Goal: Task Accomplishment & Management: Complete application form

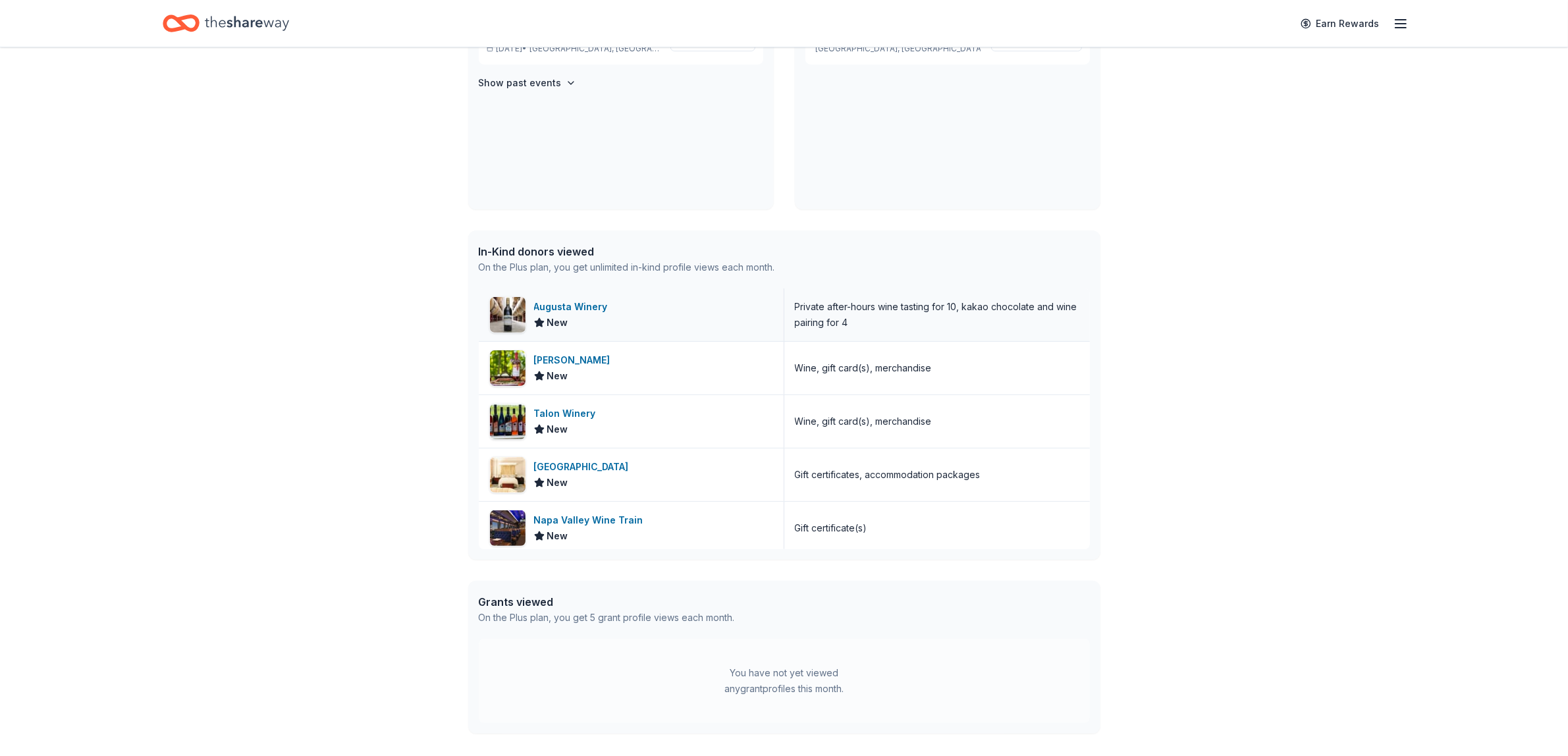
scroll to position [412, 0]
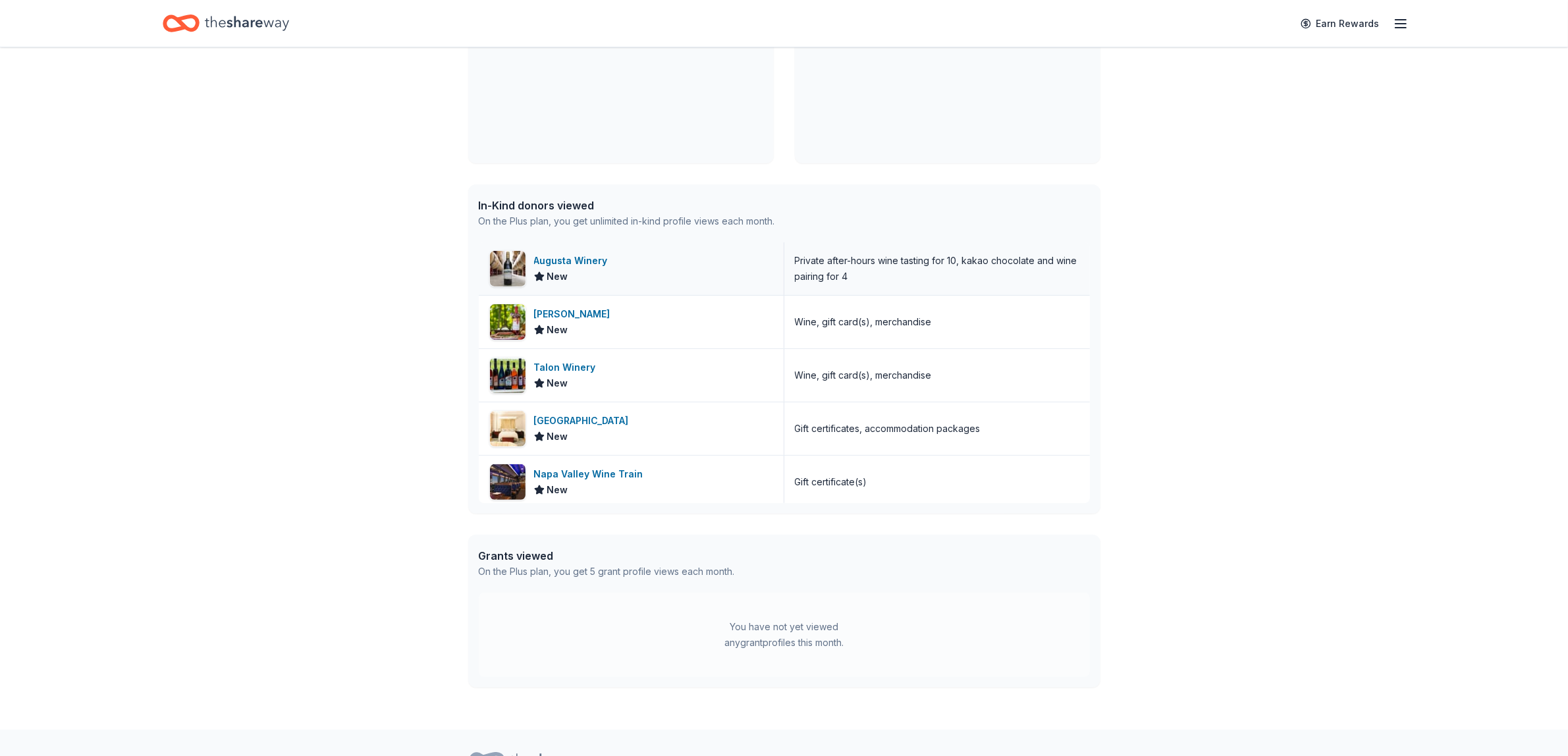
click at [580, 259] on div "Augusta Winery" at bounding box center [573, 260] width 79 height 16
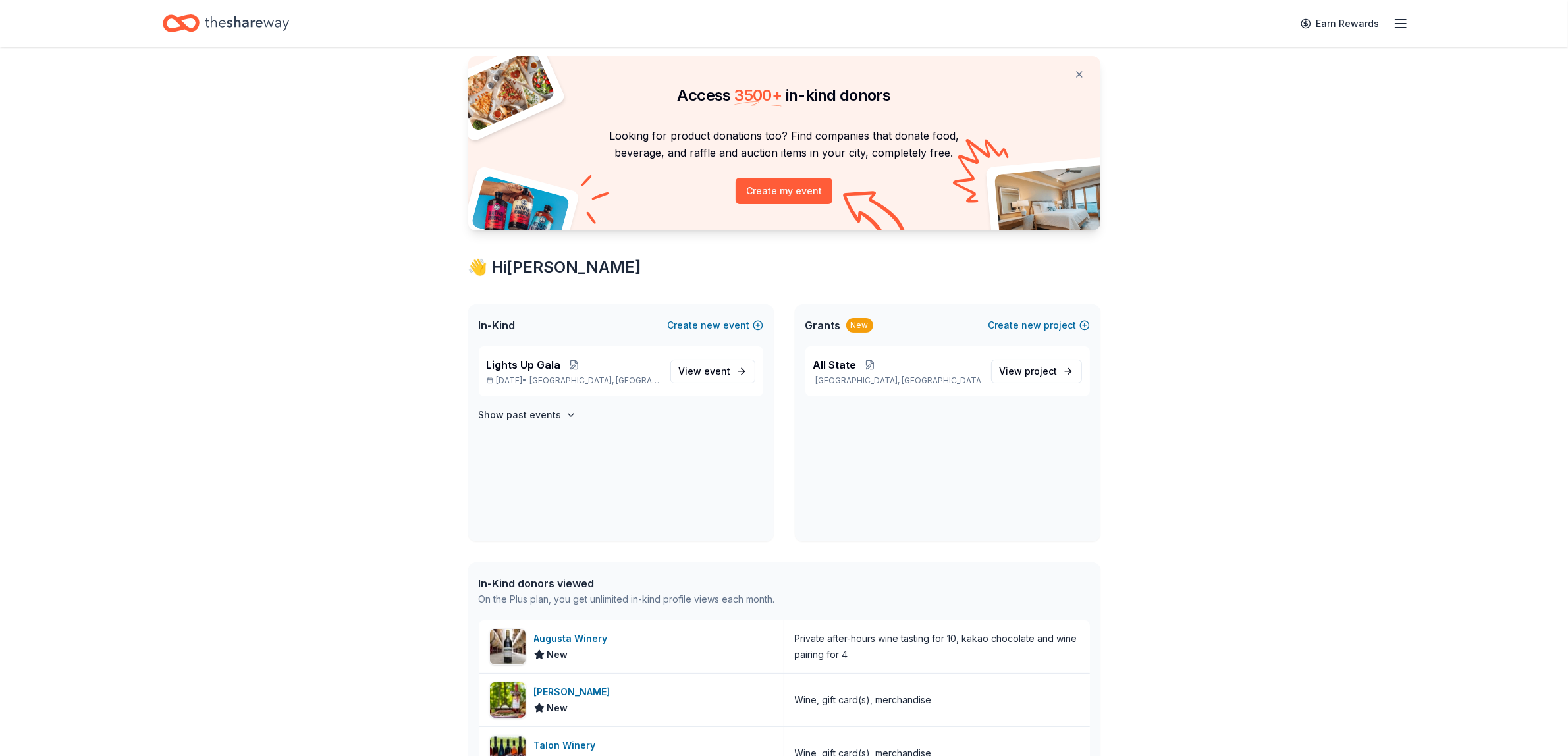
scroll to position [0, 0]
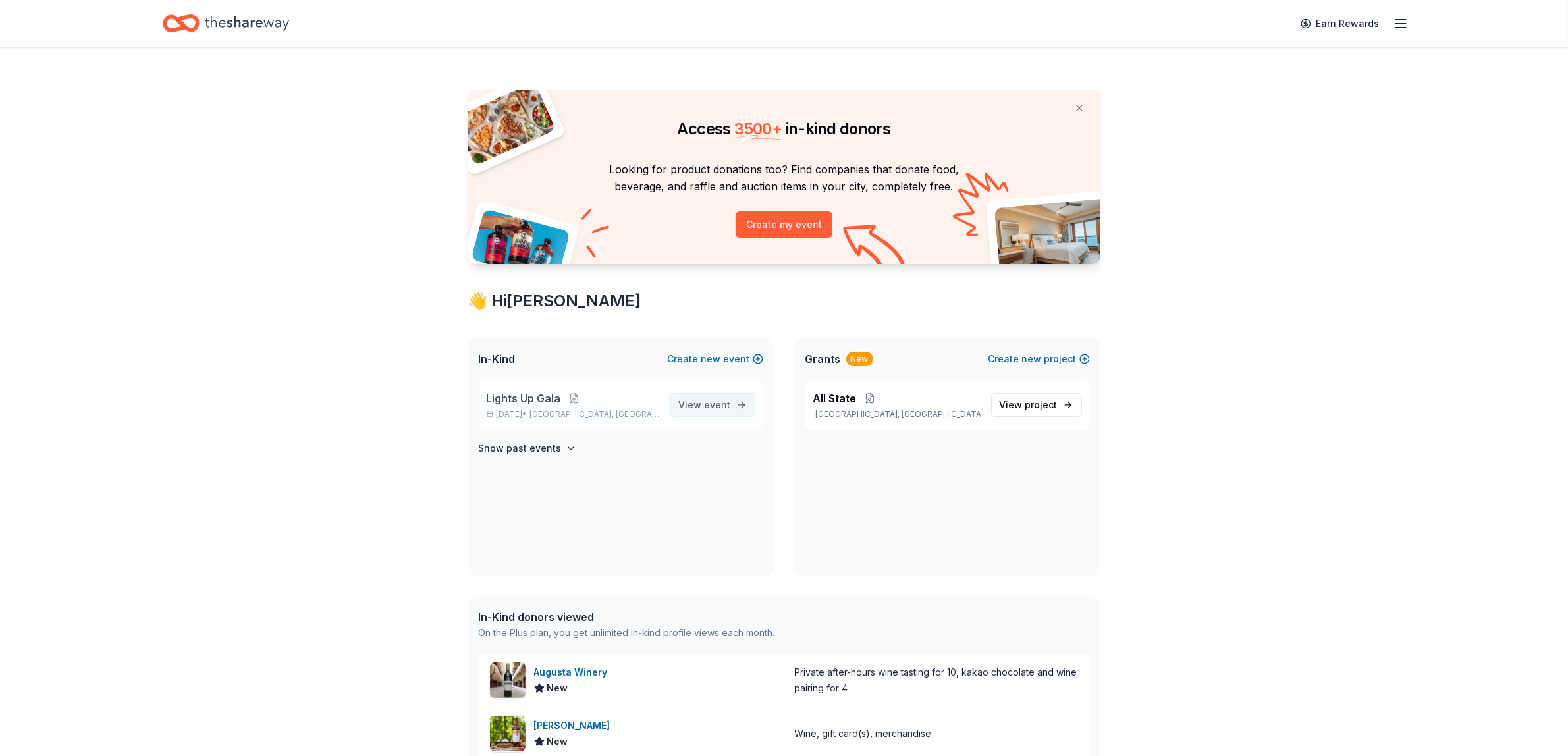
click at [733, 396] on link "View event" at bounding box center [713, 405] width 85 height 24
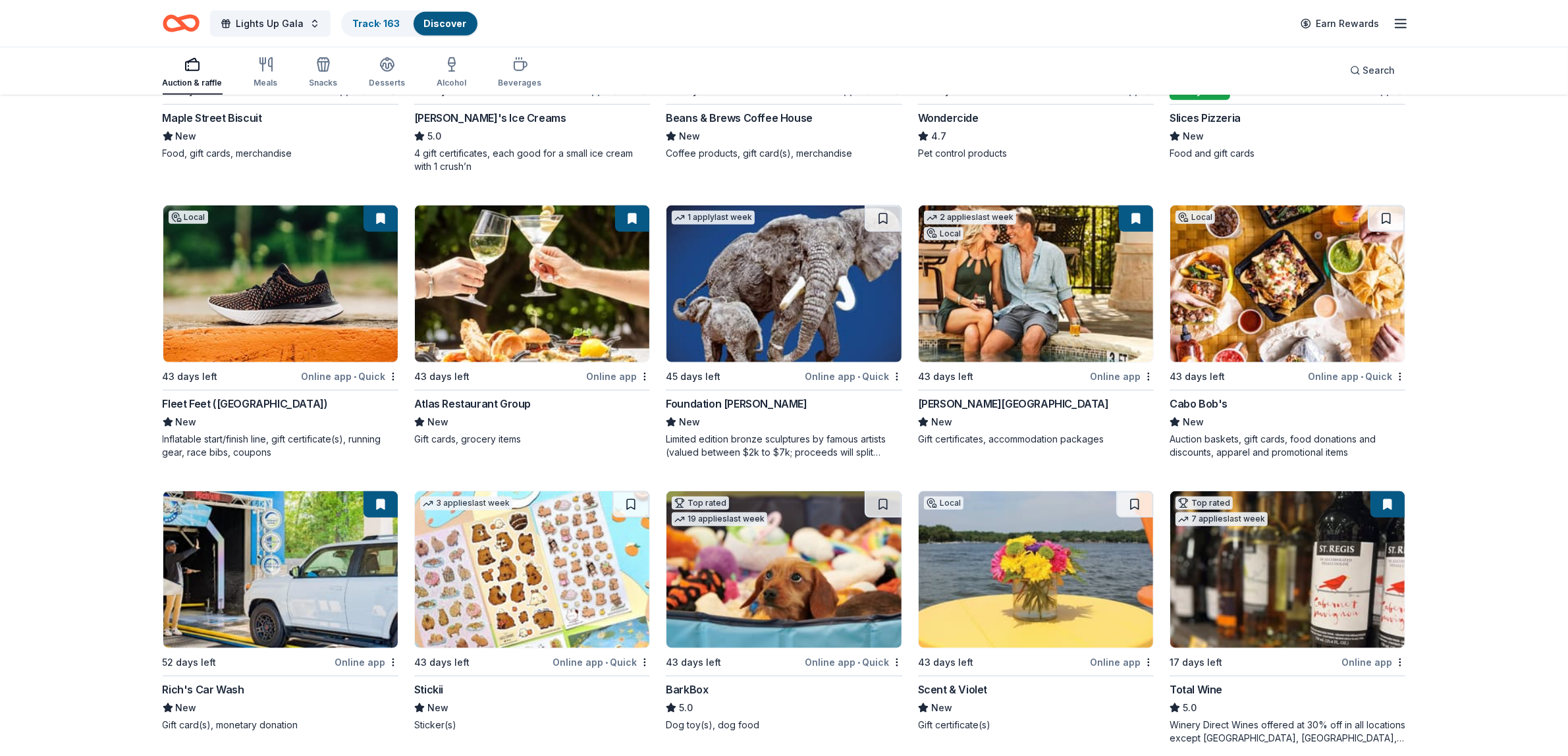
scroll to position [1197, 0]
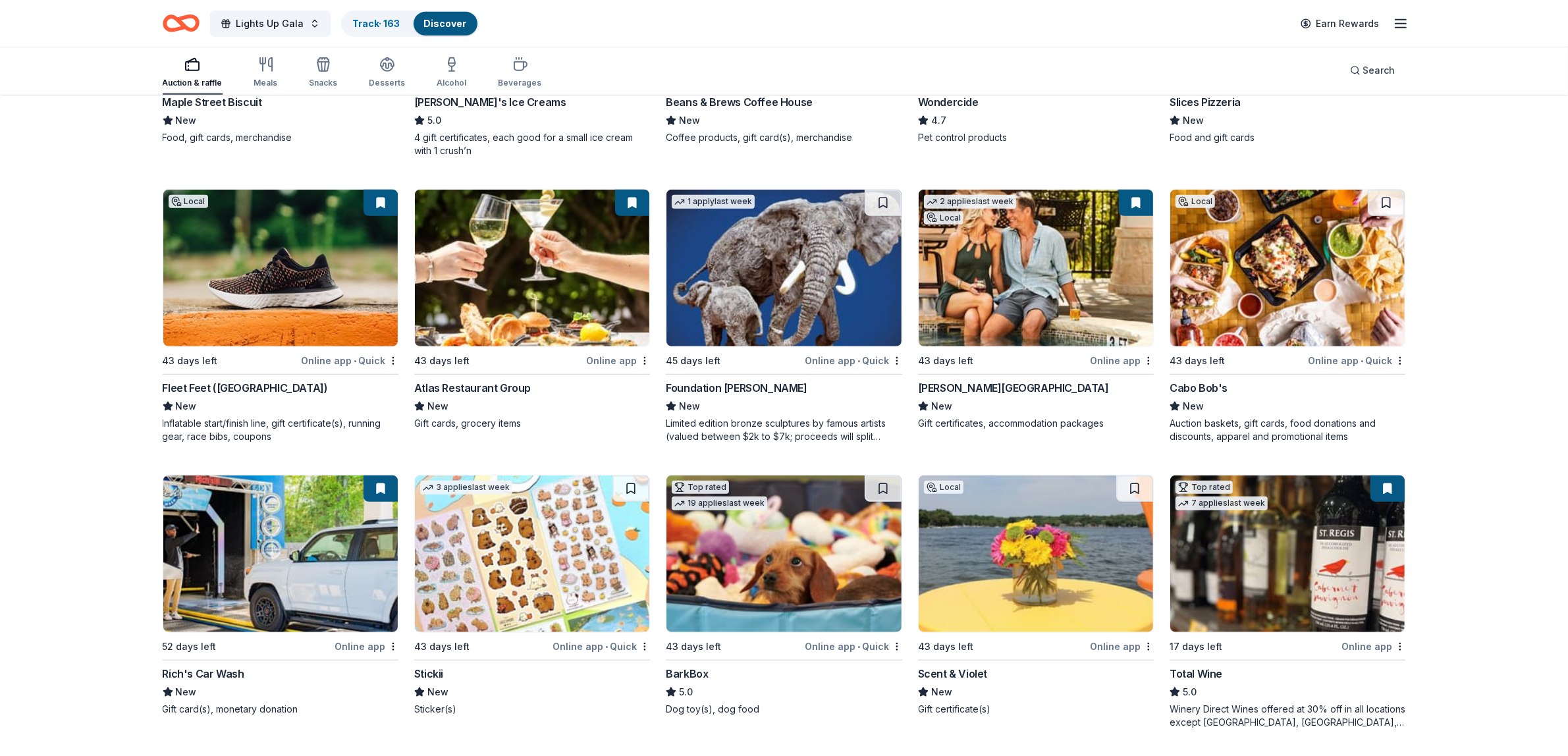
click at [525, 318] on img at bounding box center [533, 268] width 235 height 156
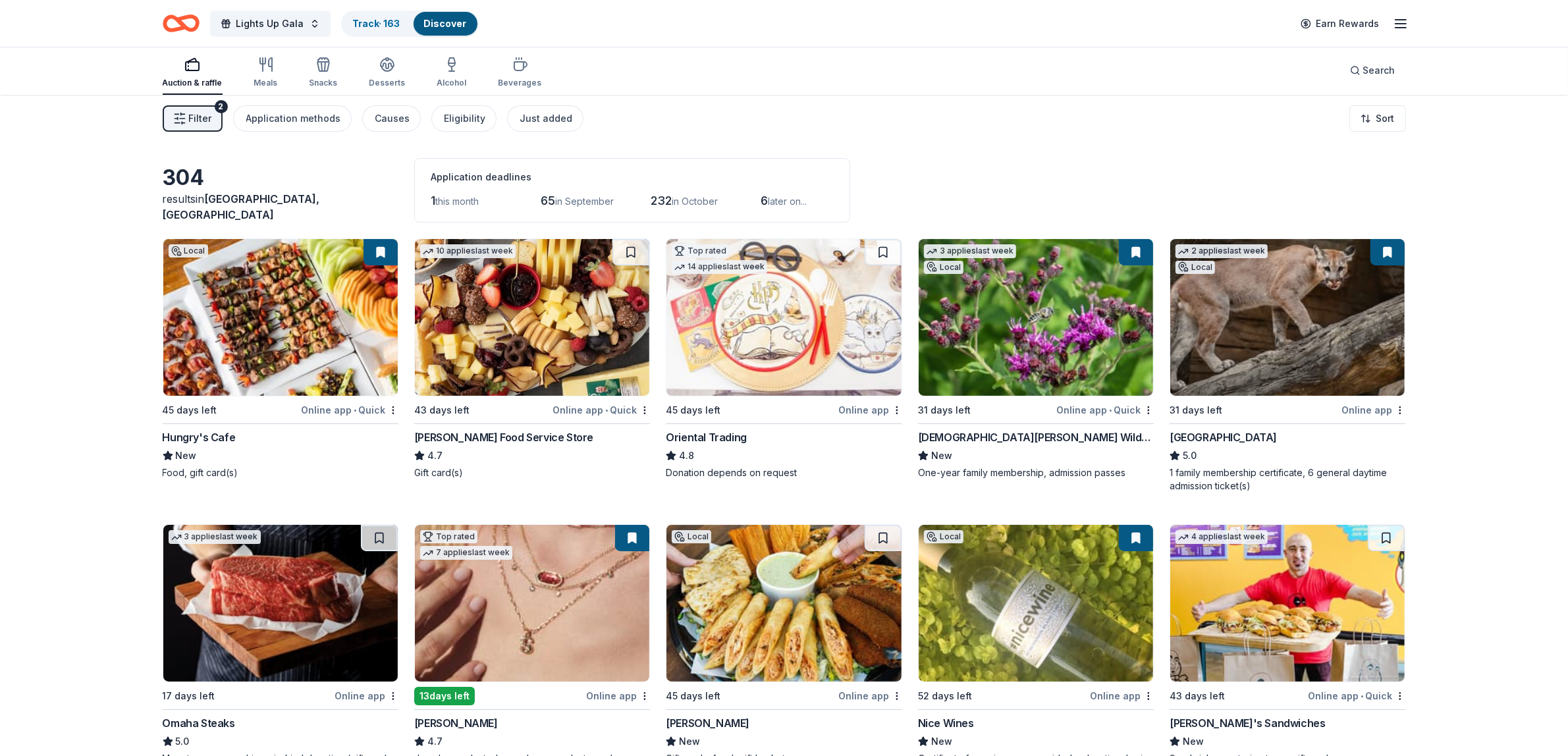
scroll to position [0, 0]
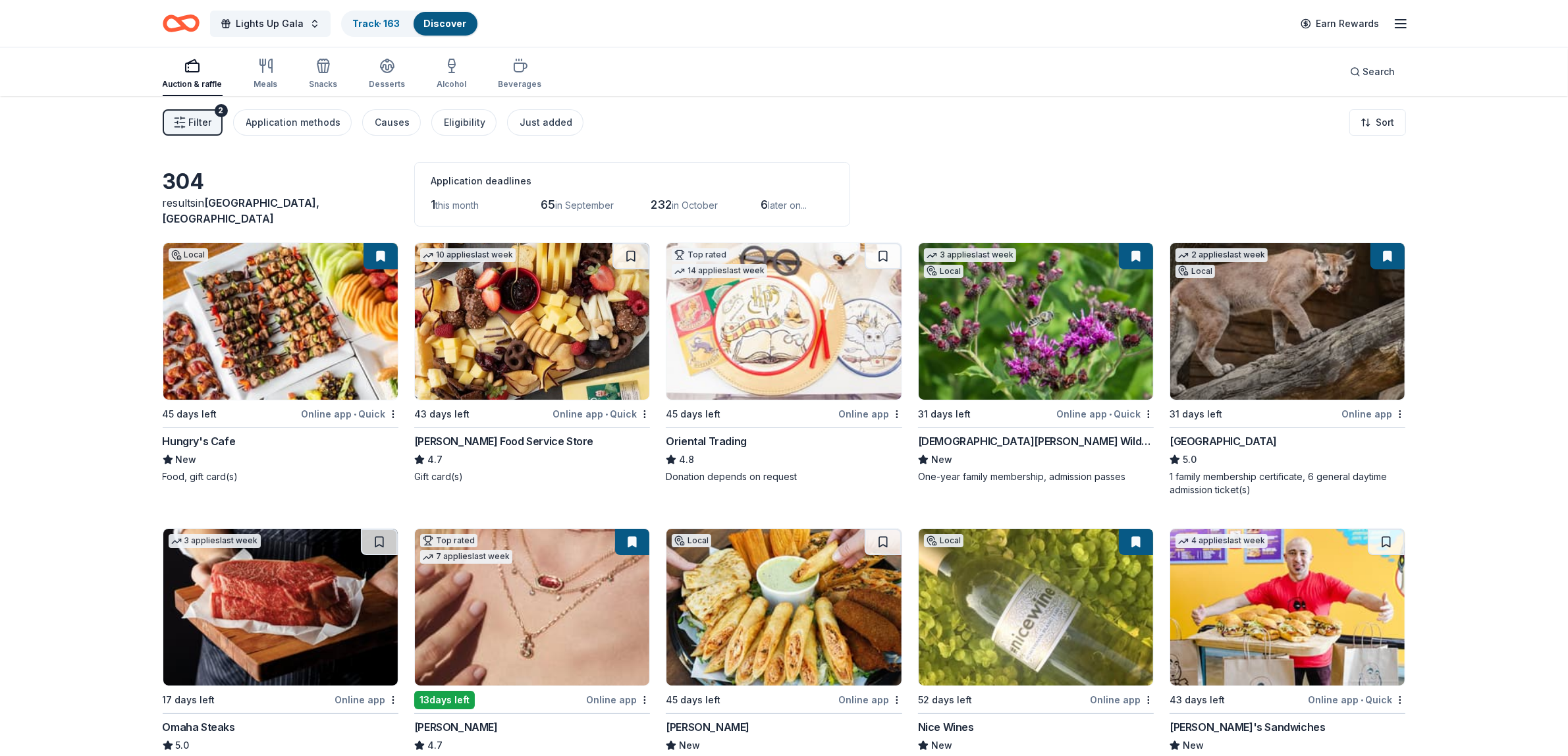
click at [1064, 327] on img at bounding box center [1036, 321] width 235 height 156
click at [1081, 320] on img at bounding box center [1036, 321] width 235 height 156
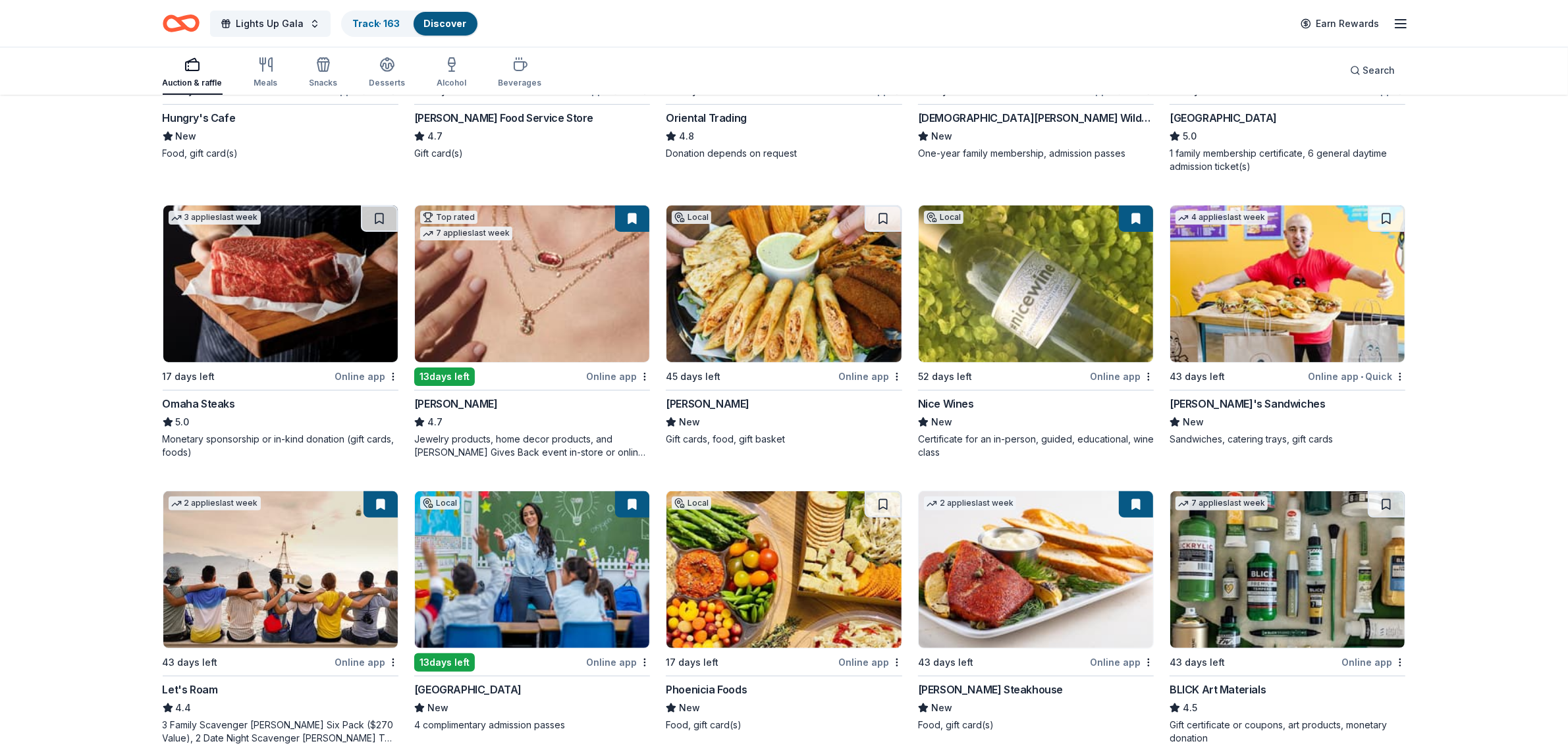
scroll to position [329, 0]
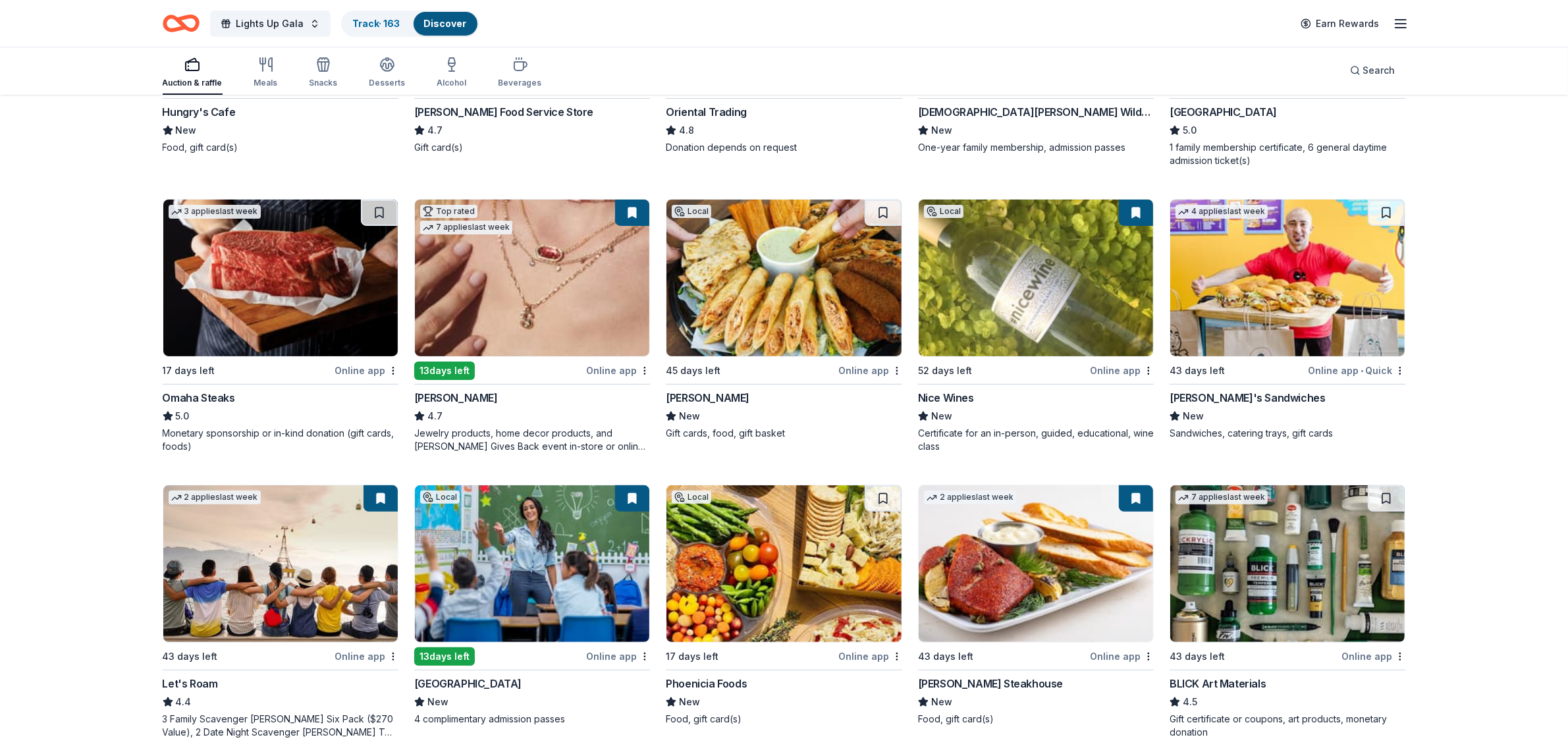
click at [550, 348] on img at bounding box center [533, 278] width 235 height 156
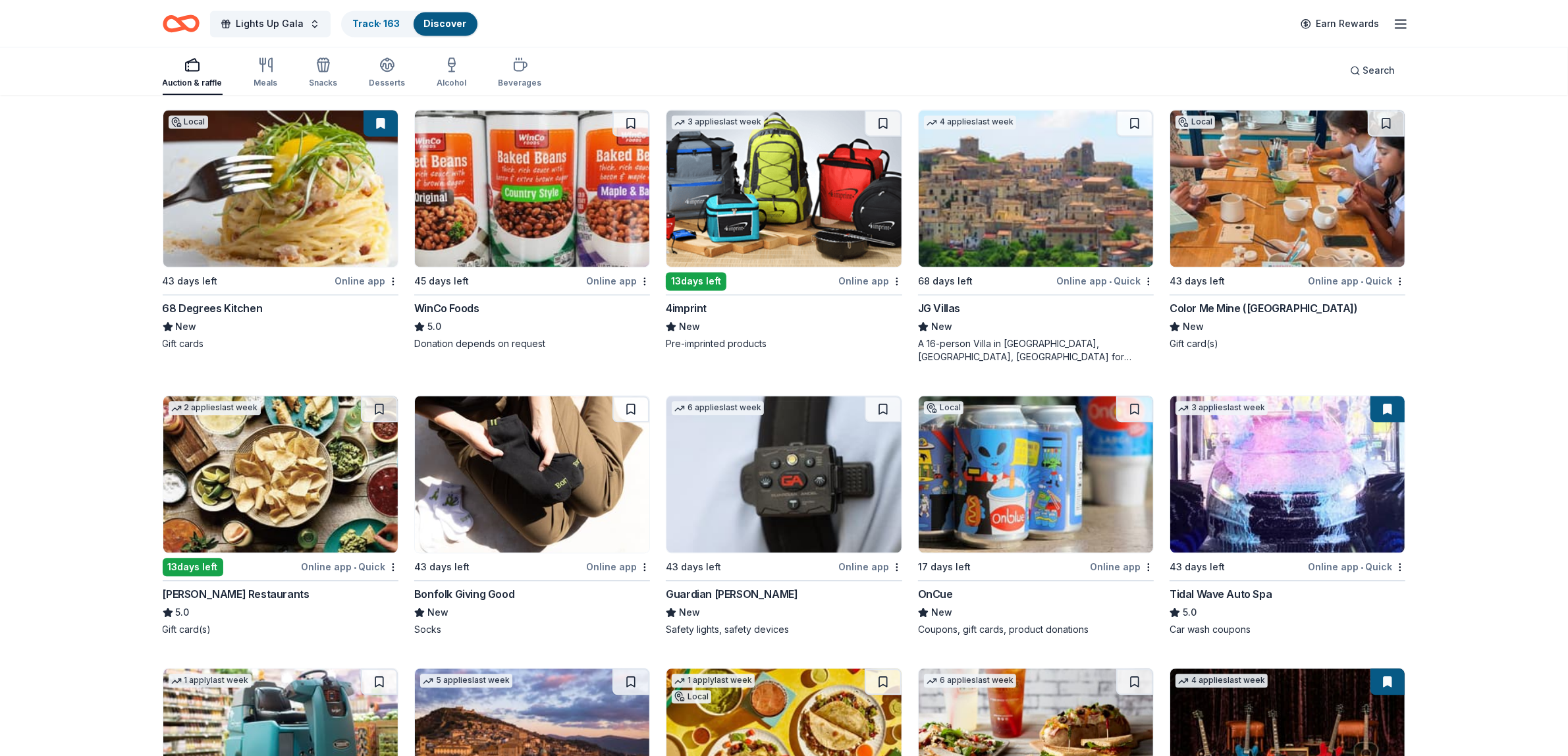
scroll to position [3374, 0]
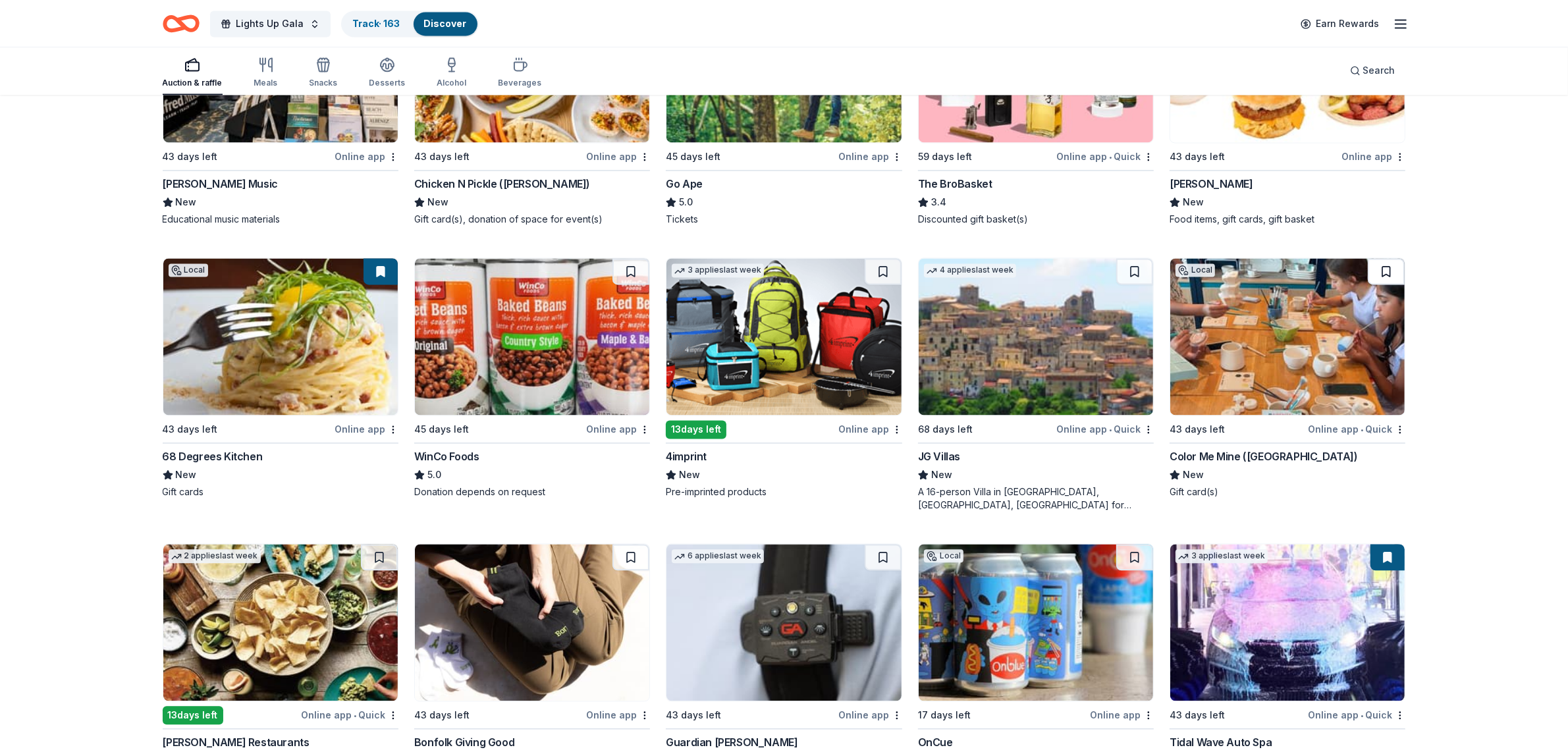
click at [1398, 276] on button at bounding box center [1386, 271] width 37 height 26
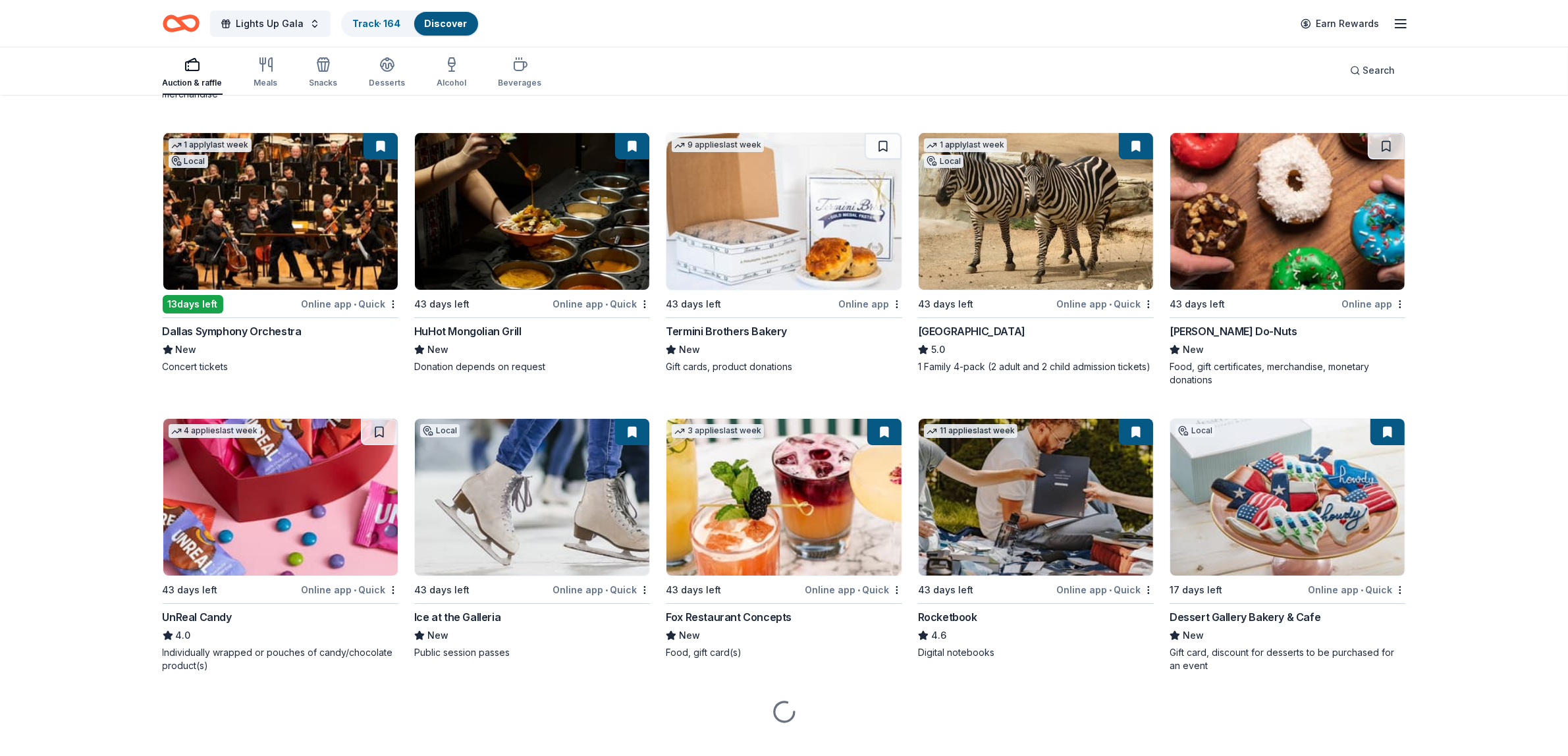
scroll to position [5769, 0]
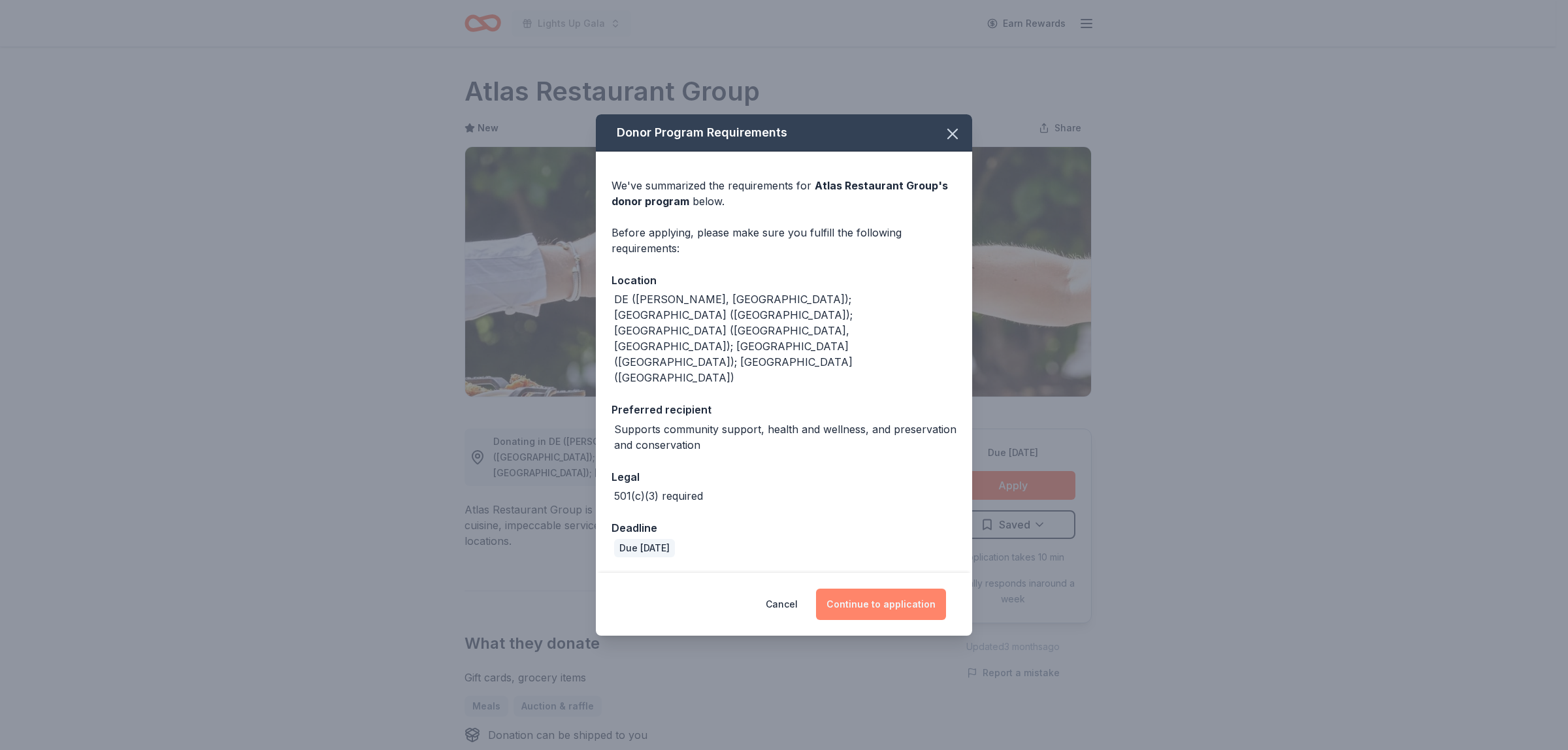
click at [890, 589] on button "Continue to application" at bounding box center [881, 604] width 130 height 31
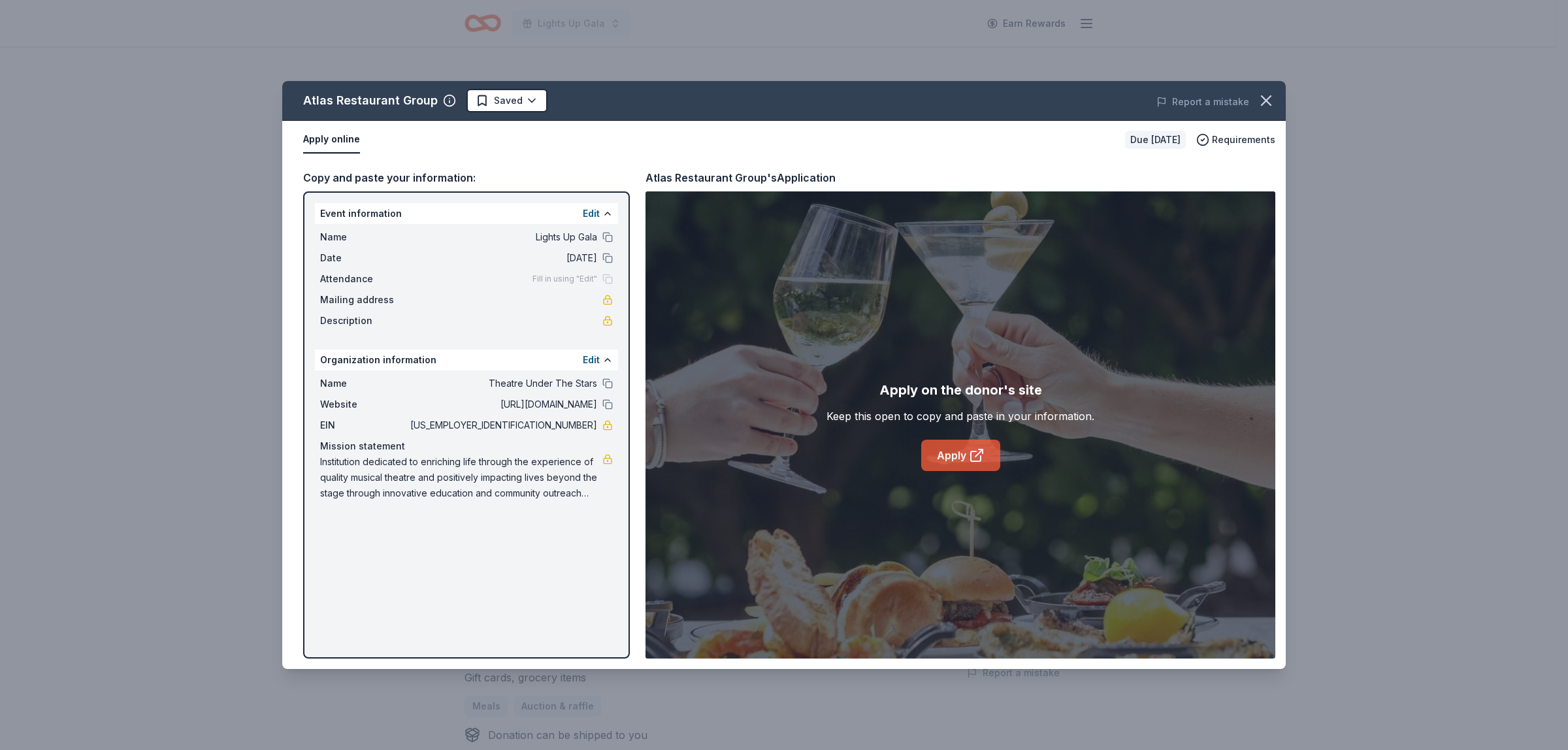
click at [971, 464] on link "Apply" at bounding box center [961, 455] width 79 height 31
click at [494, 484] on span "Institution dedicated to enriching life through the experience of quality music…" at bounding box center [461, 478] width 282 height 47
drag, startPoint x: 322, startPoint y: 461, endPoint x: 579, endPoint y: 520, distance: 263.7
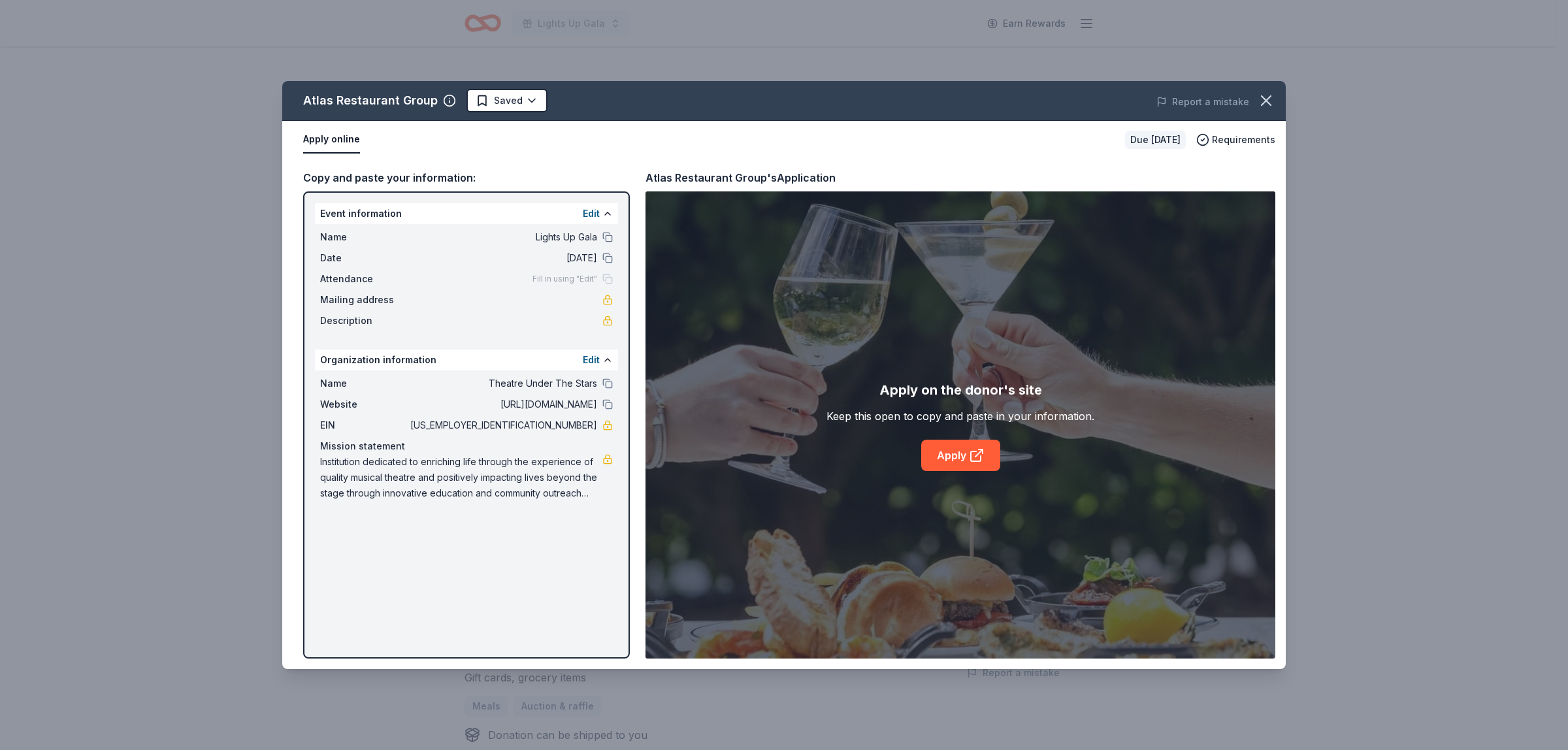
click at [579, 520] on div "Event information Edit Name Lights Up Gala Date 11/08/25 Attendance Fill in usi…" at bounding box center [466, 425] width 327 height 467
click at [603, 459] on link at bounding box center [608, 459] width 10 height 10
click at [505, 87] on div "Atlas Restaurant Group Saved Report a mistake" at bounding box center [783, 100] width 1003 height 40
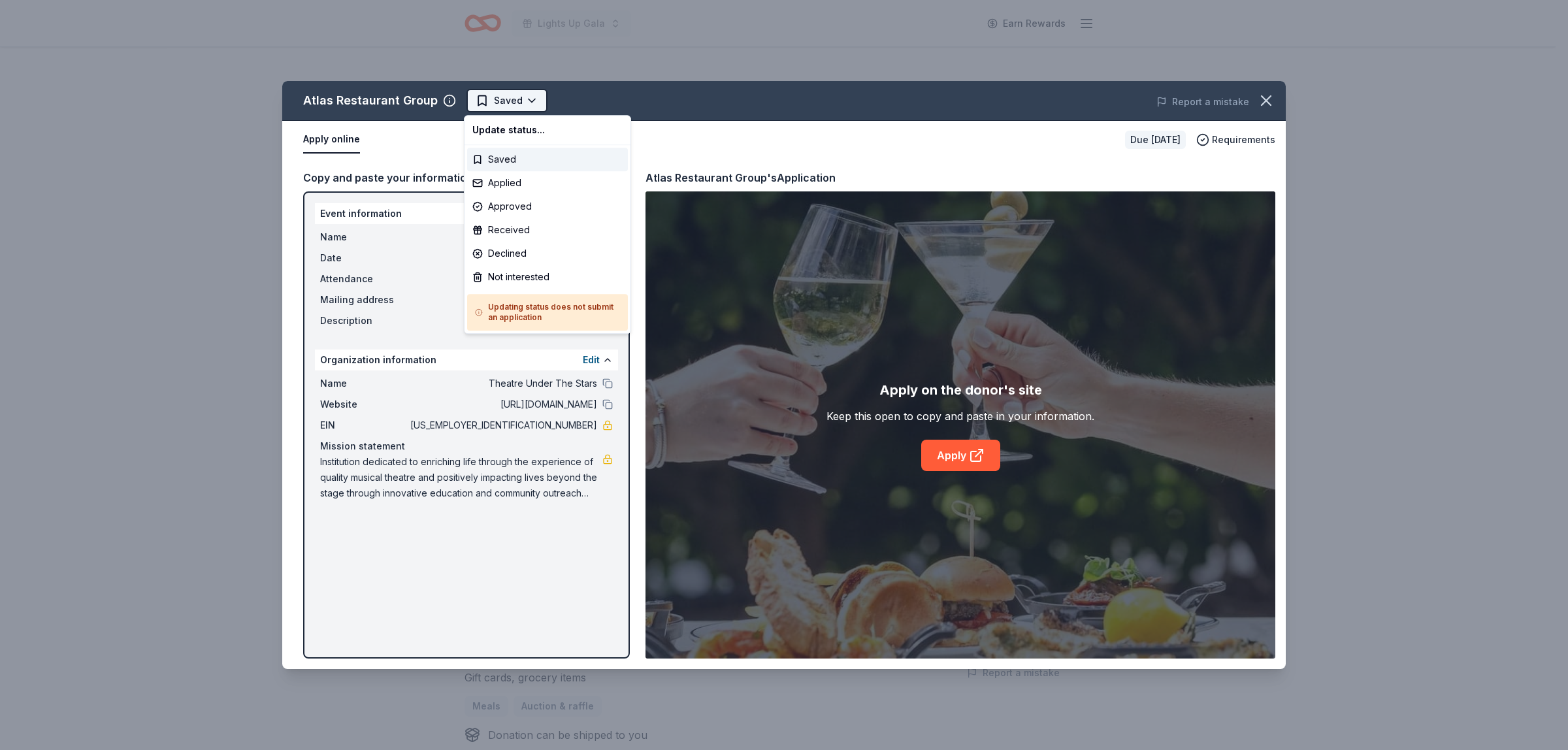
click at [507, 106] on html "Lights Up Gala Earn Rewards Due in 43 days Share Atlas Restaurant Group New Sha…" at bounding box center [784, 375] width 1568 height 750
click at [516, 190] on div "Applied" at bounding box center [548, 183] width 160 height 24
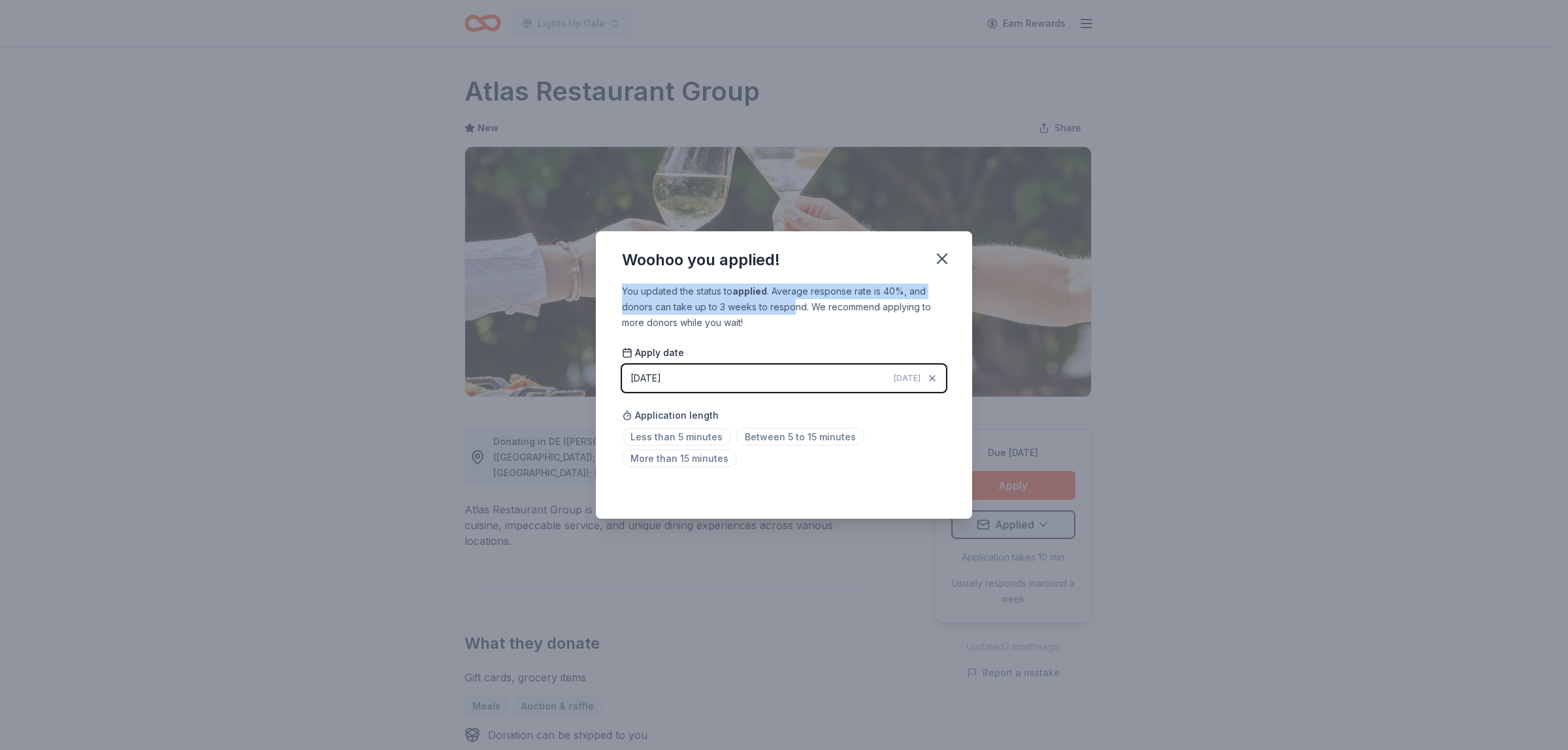
drag, startPoint x: 786, startPoint y: 299, endPoint x: 792, endPoint y: 302, distance: 6.7
click at [792, 302] on div "Woohoo you applied! You updated the status to applied . Average response rate i…" at bounding box center [784, 375] width 376 height 288
click at [794, 314] on div "You updated the status to applied . Average response rate is 40%, and donors ca…" at bounding box center [784, 307] width 324 height 47
click at [757, 379] on button "08/27/2025 Today" at bounding box center [784, 378] width 324 height 28
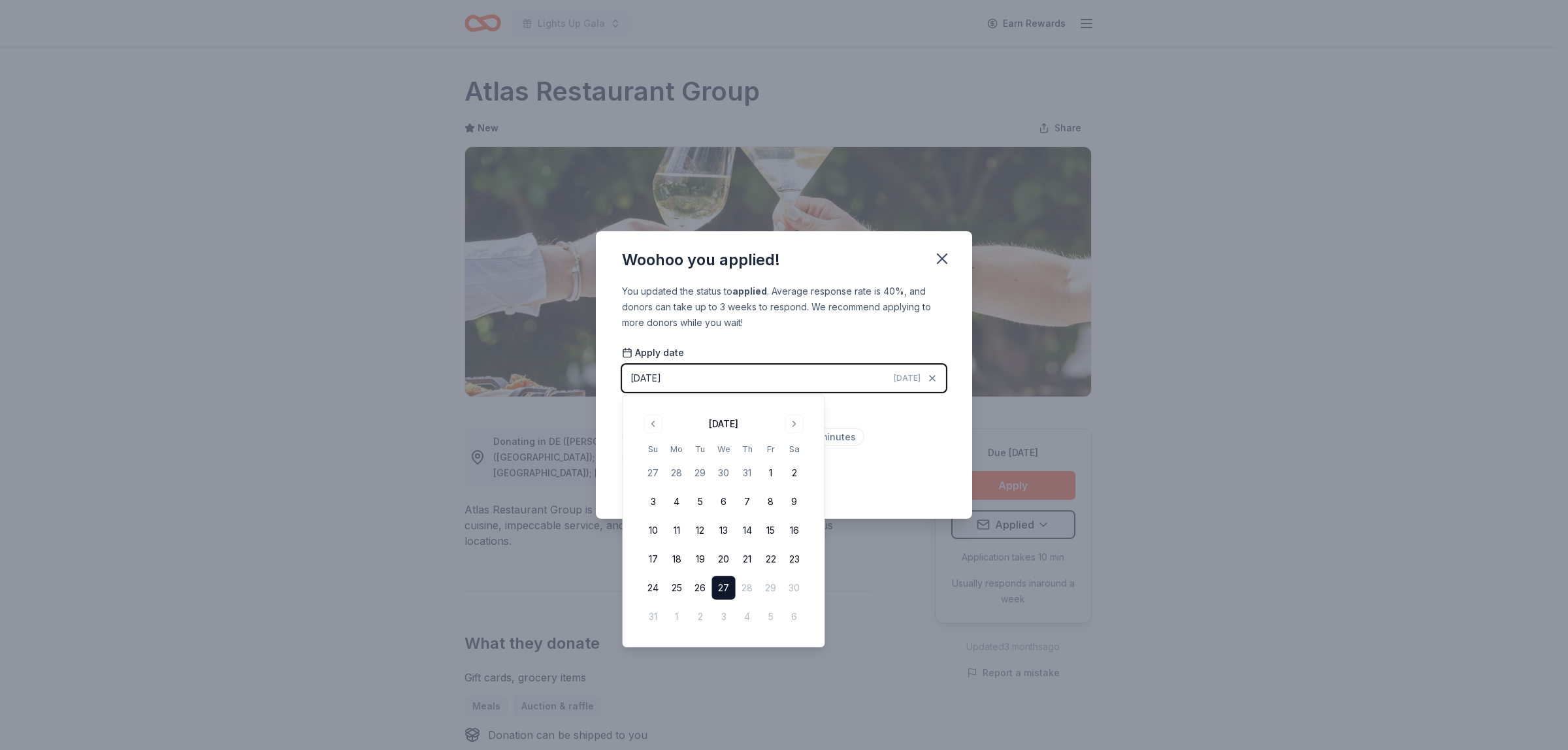
click at [757, 379] on button "08/27/2025 Today" at bounding box center [784, 378] width 324 height 28
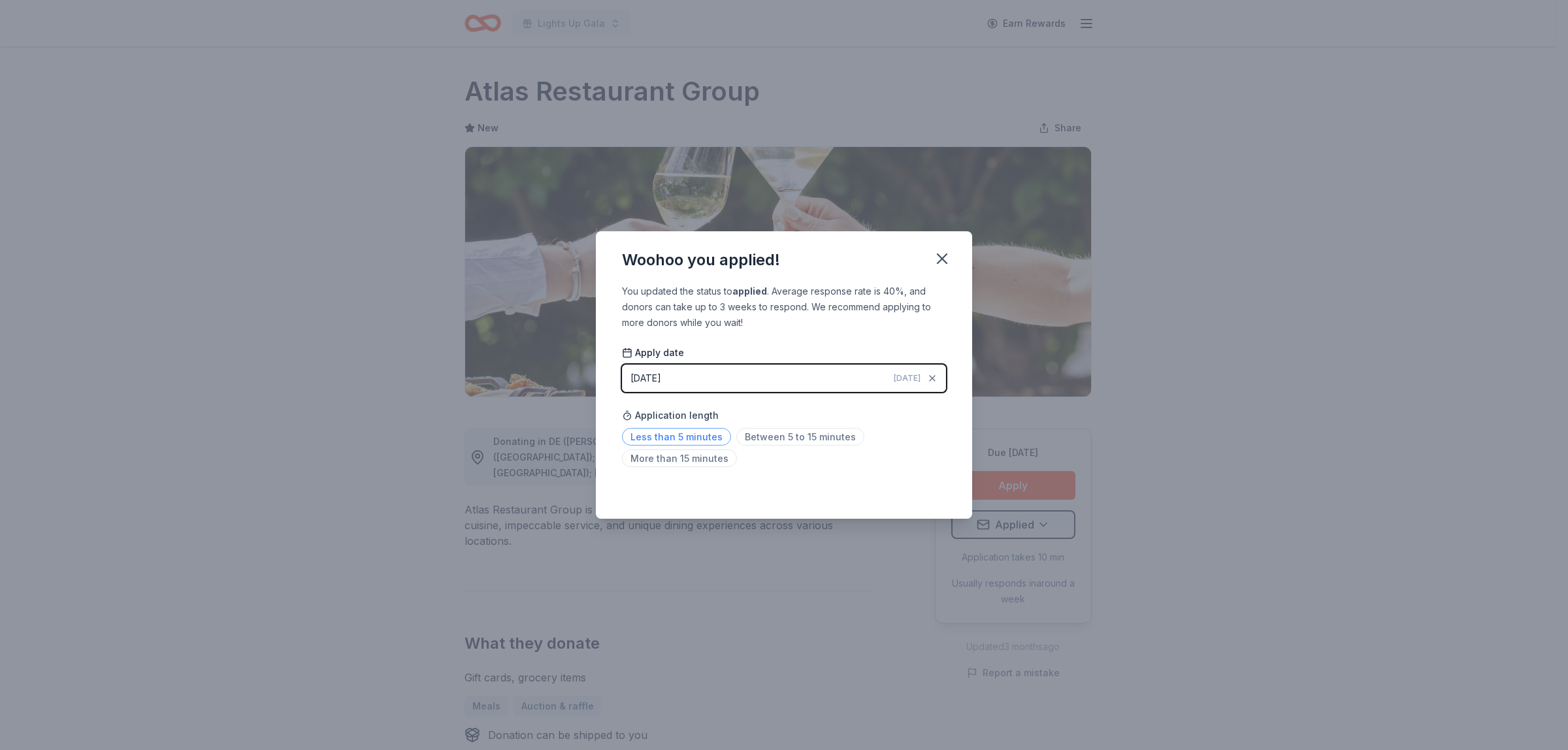
click at [693, 439] on span "Less than 5 minutes" at bounding box center [676, 436] width 109 height 18
drag, startPoint x: 945, startPoint y: 256, endPoint x: 932, endPoint y: 246, distance: 16.4
click at [942, 255] on icon "button" at bounding box center [943, 259] width 19 height 19
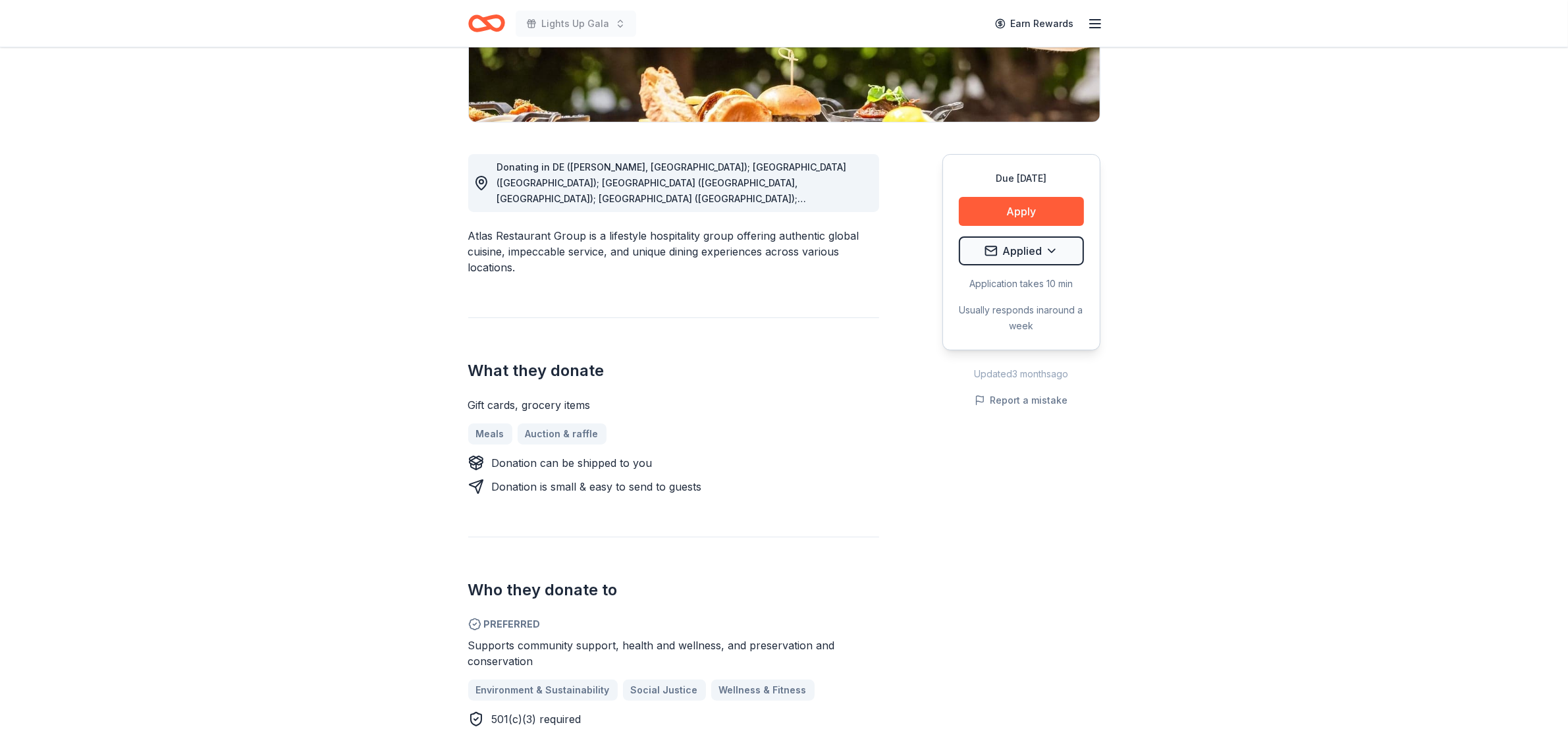
scroll to position [202, 0]
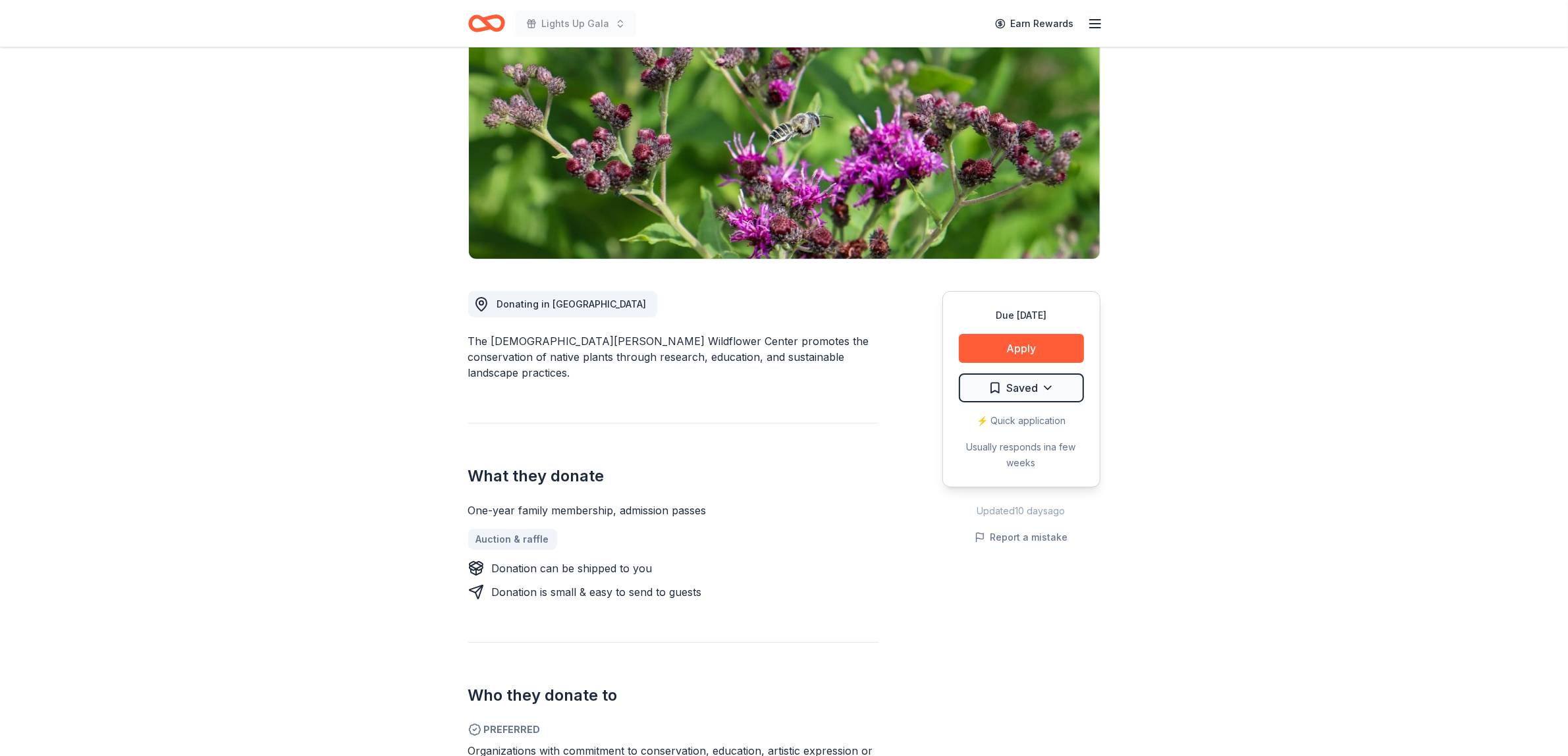
scroll to position [165, 0]
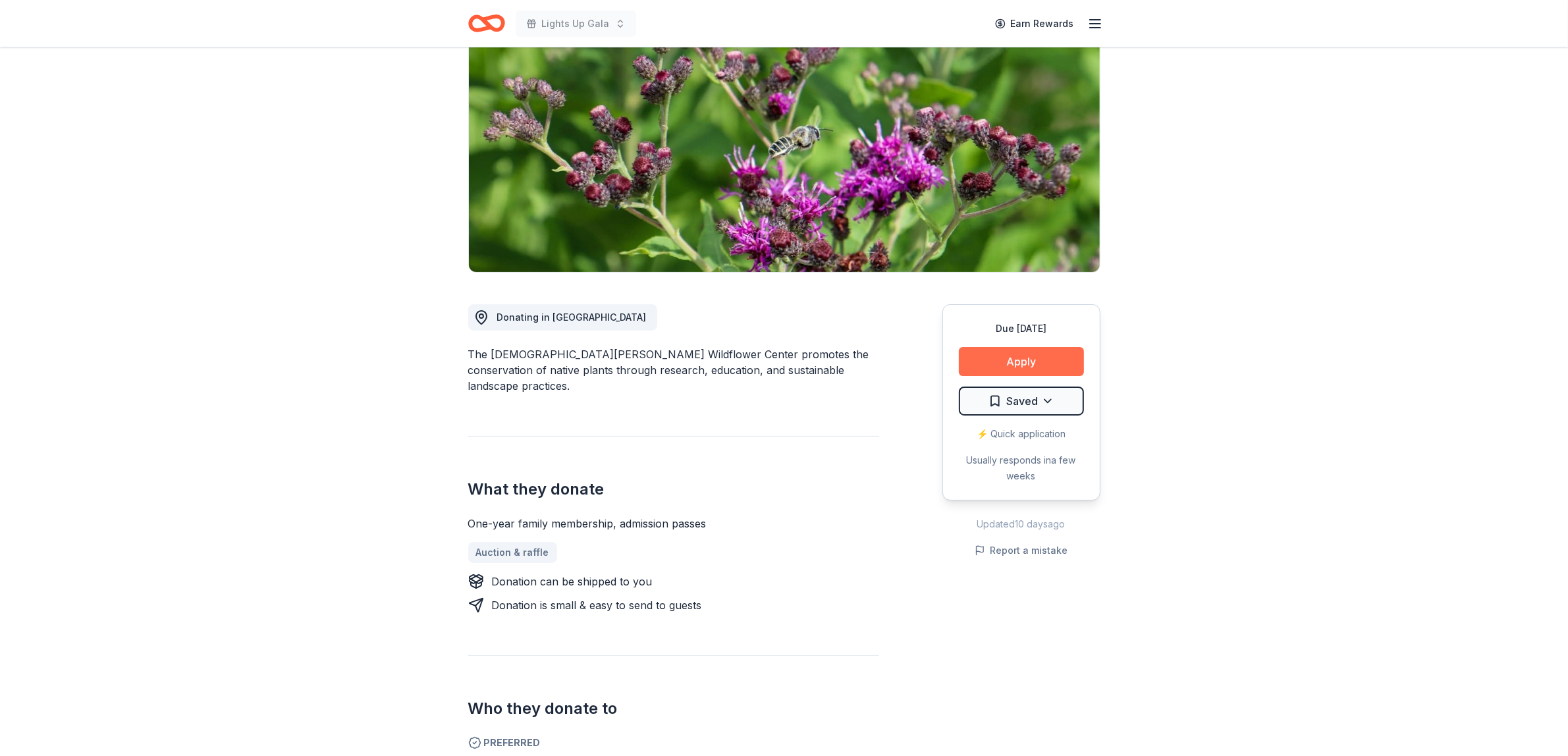
click at [1041, 347] on button "Apply" at bounding box center [1021, 361] width 125 height 29
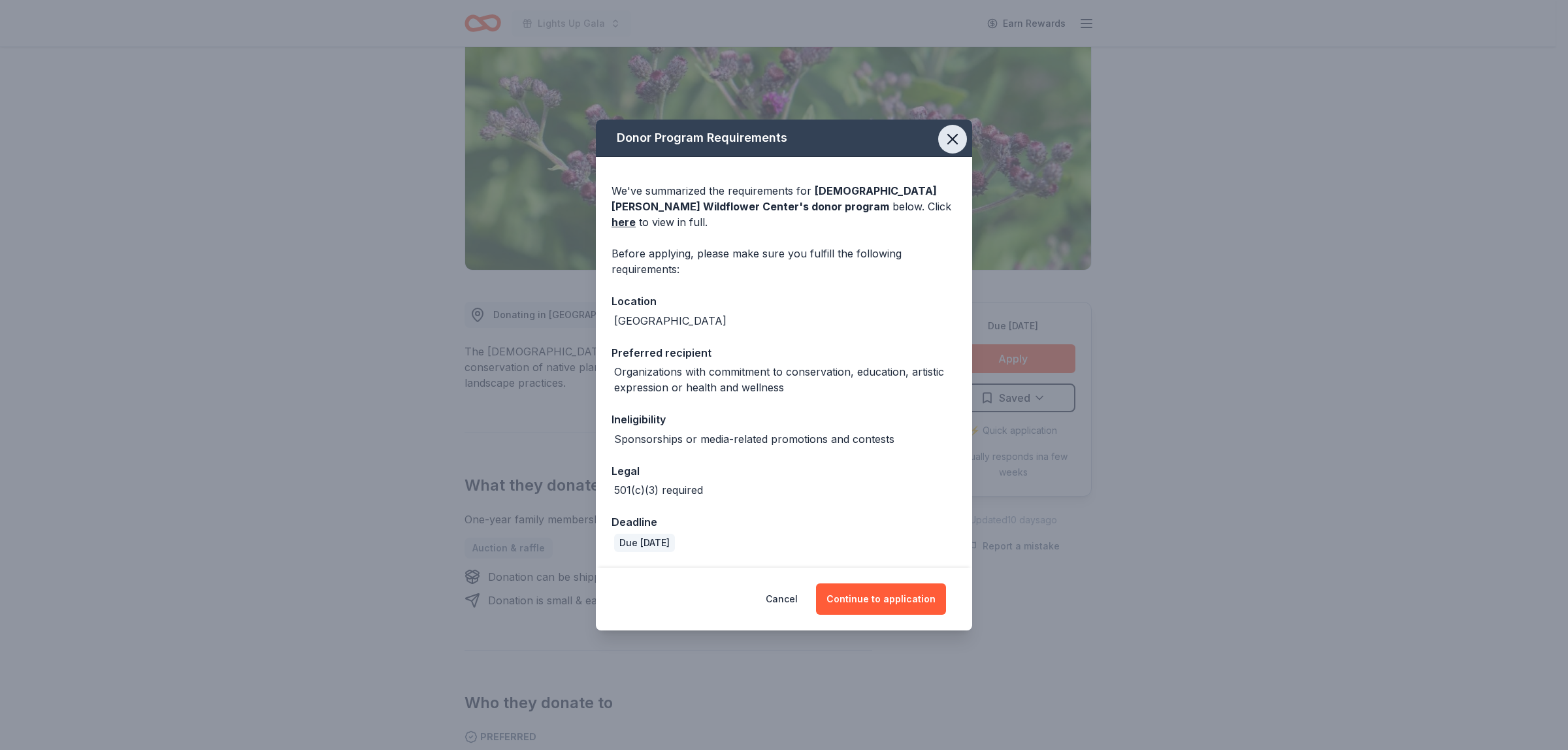
click at [962, 143] on button "button" at bounding box center [953, 139] width 29 height 29
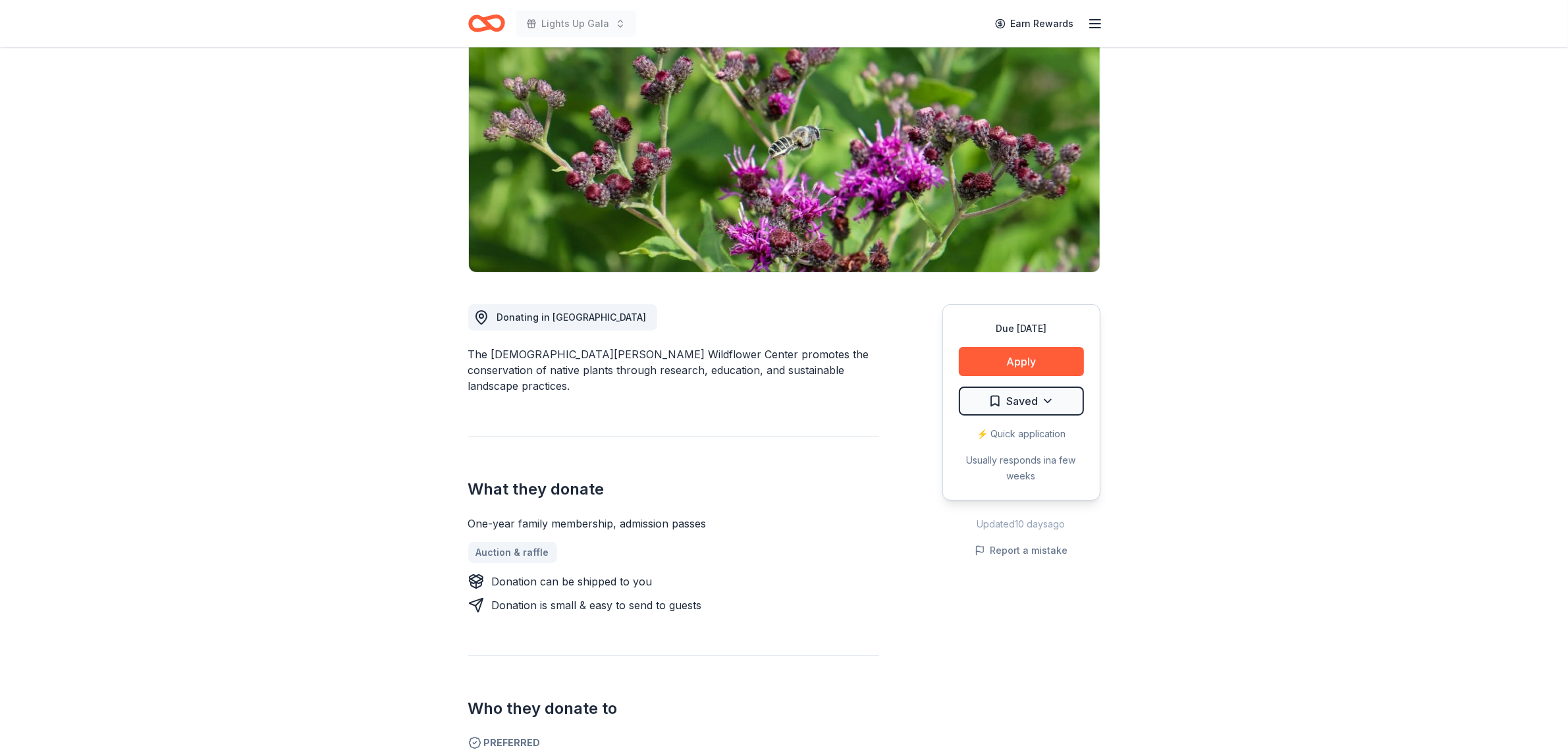
click at [547, 346] on div "The [DEMOGRAPHIC_DATA][PERSON_NAME] Wildflower Center promotes the conservation…" at bounding box center [673, 370] width 411 height 48
drag, startPoint x: 547, startPoint y: 315, endPoint x: 617, endPoint y: 310, distance: 70.2
click at [617, 346] on div "The [DEMOGRAPHIC_DATA][PERSON_NAME] Wildflower Center promotes the conservation…" at bounding box center [673, 370] width 411 height 48
drag, startPoint x: 684, startPoint y: 316, endPoint x: 547, endPoint y: 304, distance: 137.5
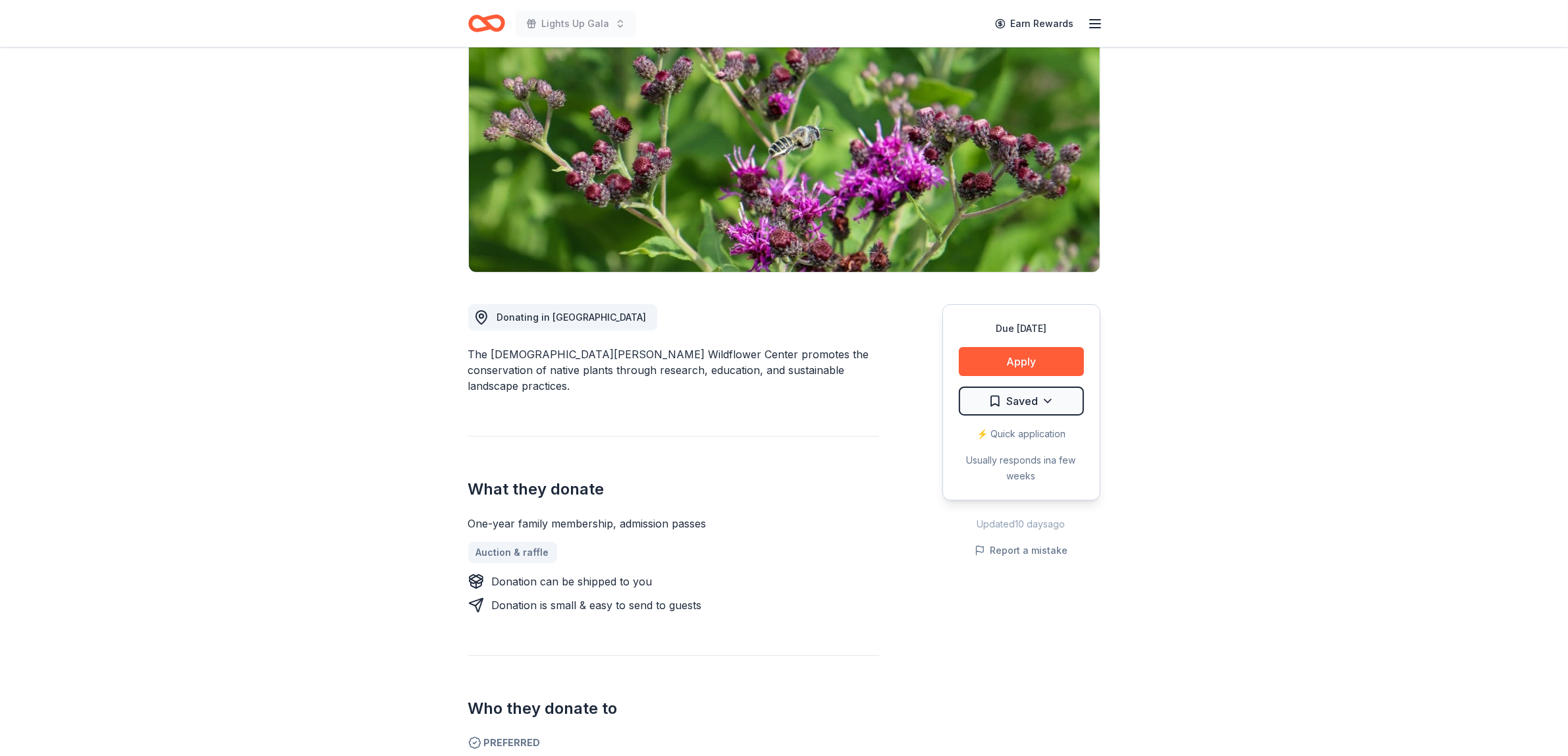
click at [526, 308] on div "Donating in TX The Lady Bird Johnson Wildflower Center promotes the conservatio…" at bounding box center [673, 682] width 411 height 818
click at [1031, 347] on button "Apply" at bounding box center [1021, 361] width 125 height 29
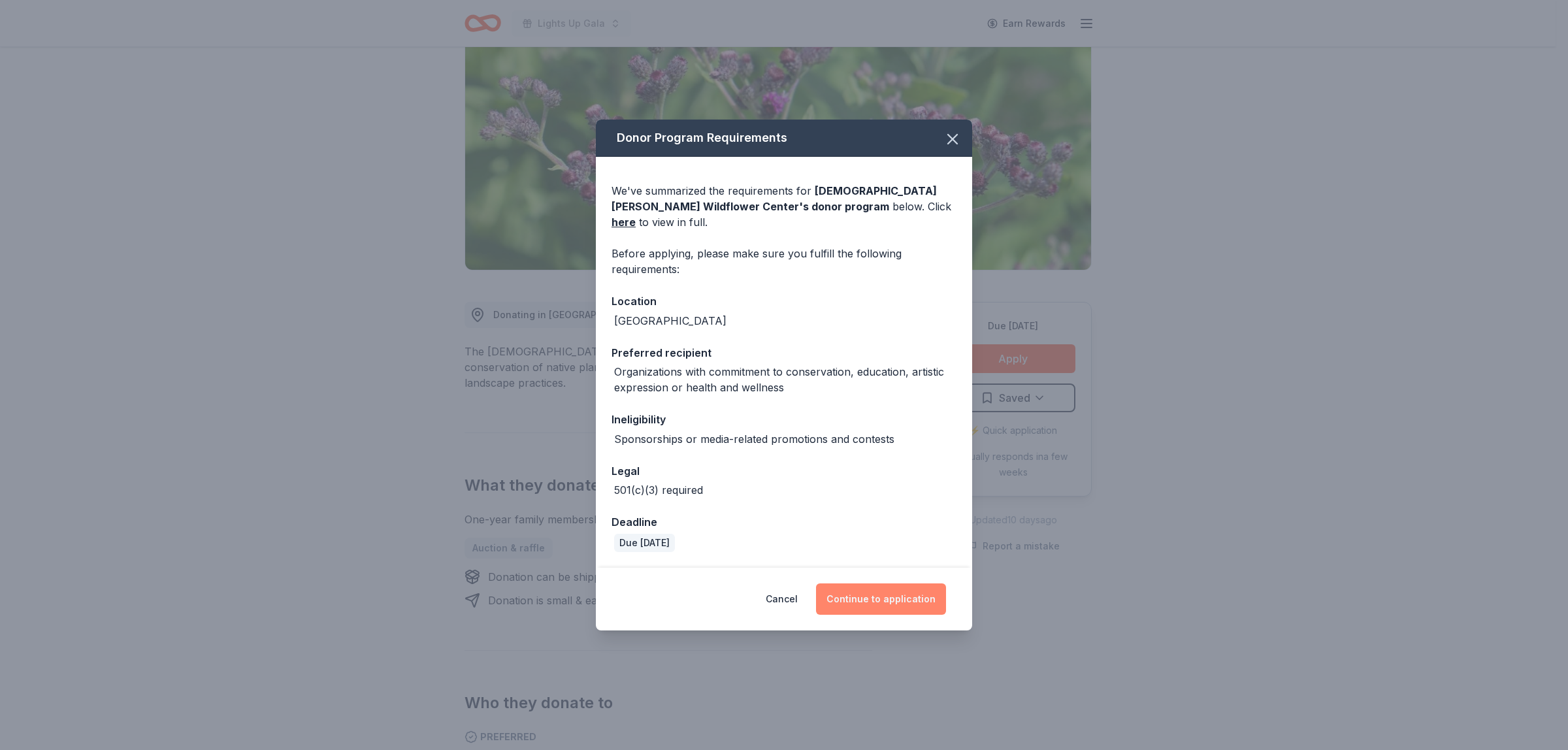
click at [911, 583] on button "Continue to application" at bounding box center [881, 598] width 130 height 31
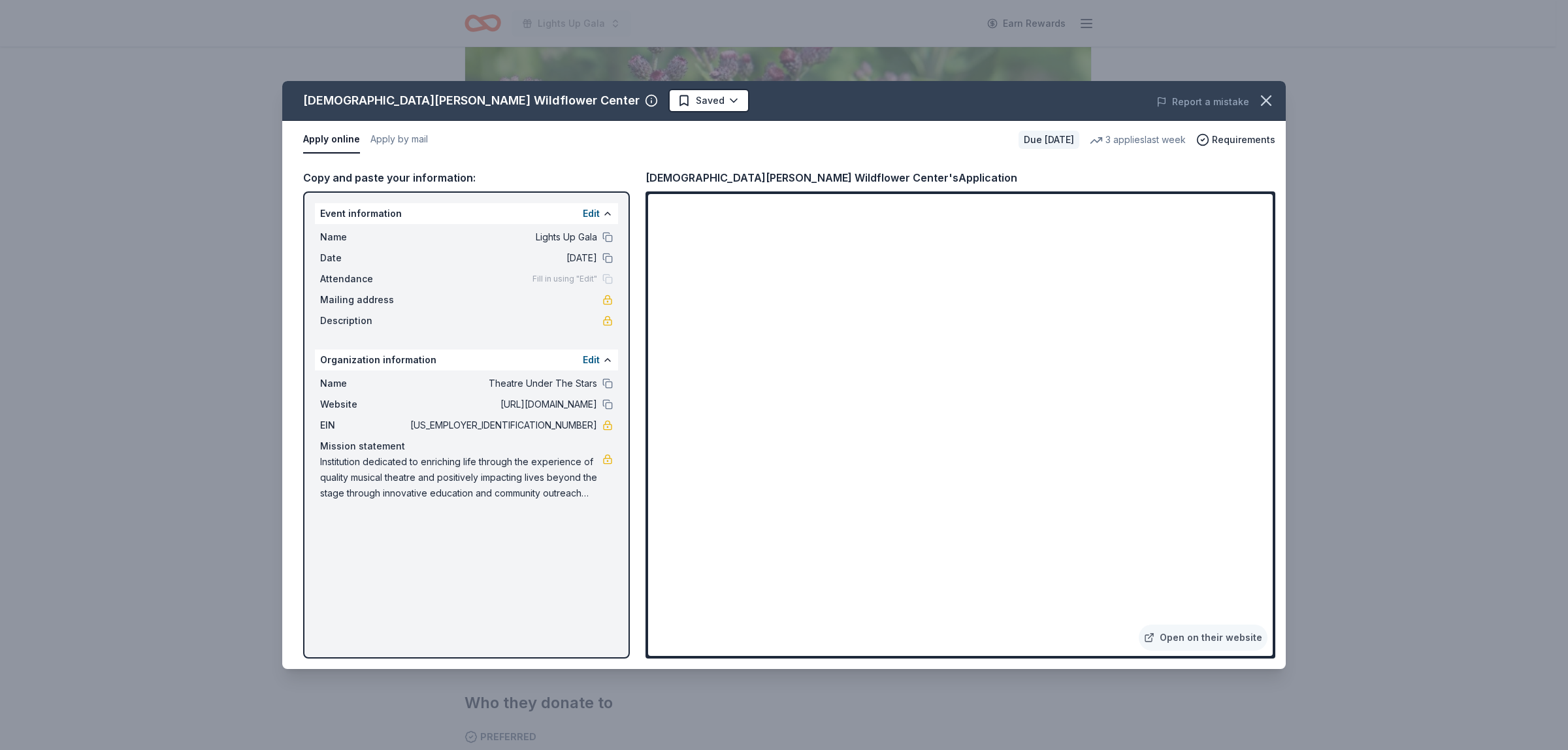
click at [656, 178] on div "Lady Bird Johnson Wildflower Center's Application" at bounding box center [831, 178] width 372 height 17
drag, startPoint x: 656, startPoint y: 178, endPoint x: 948, endPoint y: 166, distance: 292.2
click at [904, 170] on div "Lady Bird Johnson Wildflower Center's Application" at bounding box center [960, 178] width 630 height 17
click at [1258, 89] on button "button" at bounding box center [1266, 100] width 29 height 29
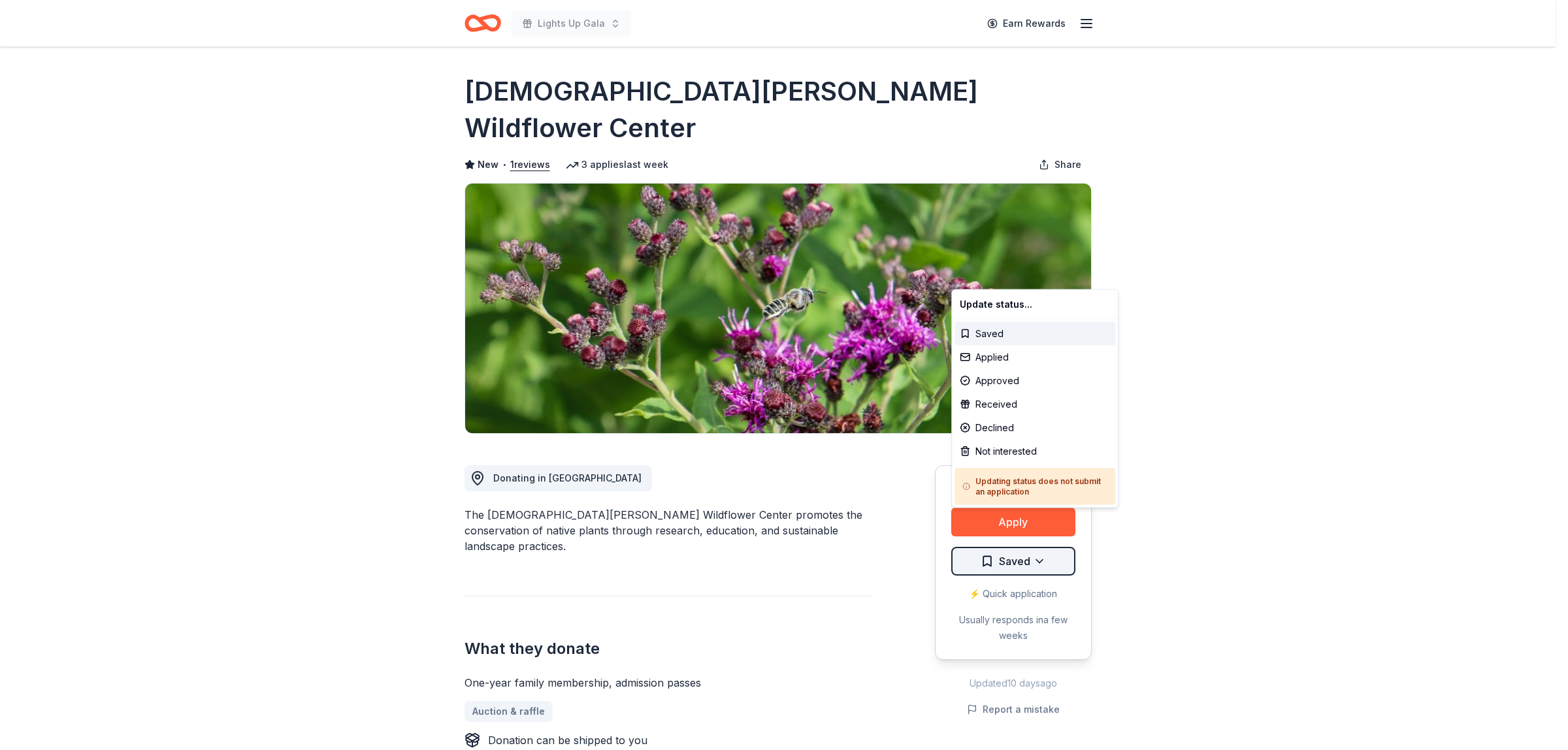
click at [1046, 525] on html "Lights Up Gala Earn Rewards Due [DATE] Share [DEMOGRAPHIC_DATA][PERSON_NAME][GE…" at bounding box center [784, 375] width 1568 height 750
click at [1030, 359] on div "Applied" at bounding box center [1035, 358] width 160 height 24
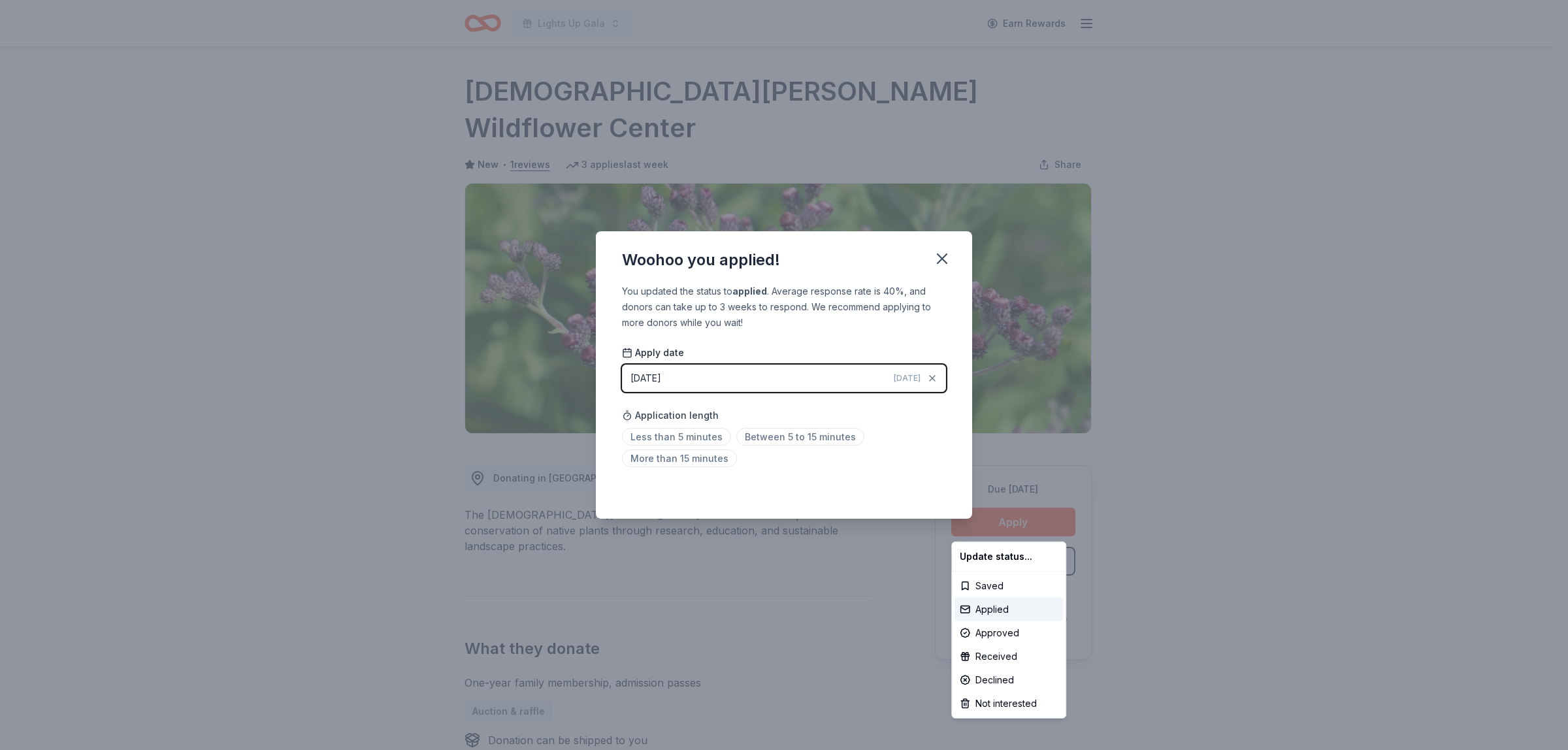
click at [850, 380] on html "Lights Up Gala Earn Rewards Due [DATE] Share [DEMOGRAPHIC_DATA][PERSON_NAME][GE…" at bounding box center [784, 375] width 1568 height 750
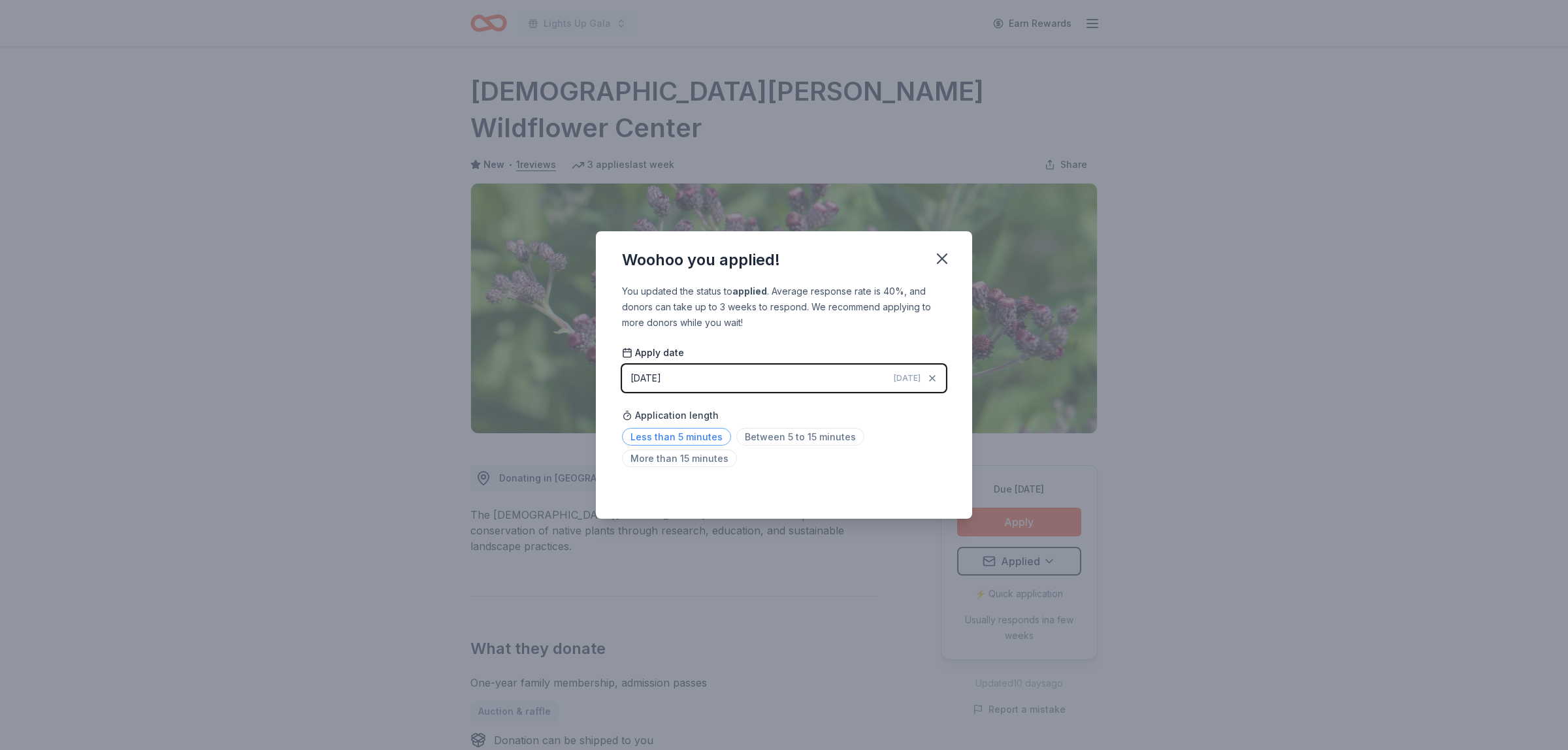
click at [717, 433] on span "Less than 5 minutes" at bounding box center [676, 436] width 109 height 18
drag, startPoint x: 948, startPoint y: 256, endPoint x: 673, endPoint y: 40, distance: 349.7
click at [948, 256] on icon "button" at bounding box center [943, 259] width 19 height 19
